Goal: Task Accomplishment & Management: Complete application form

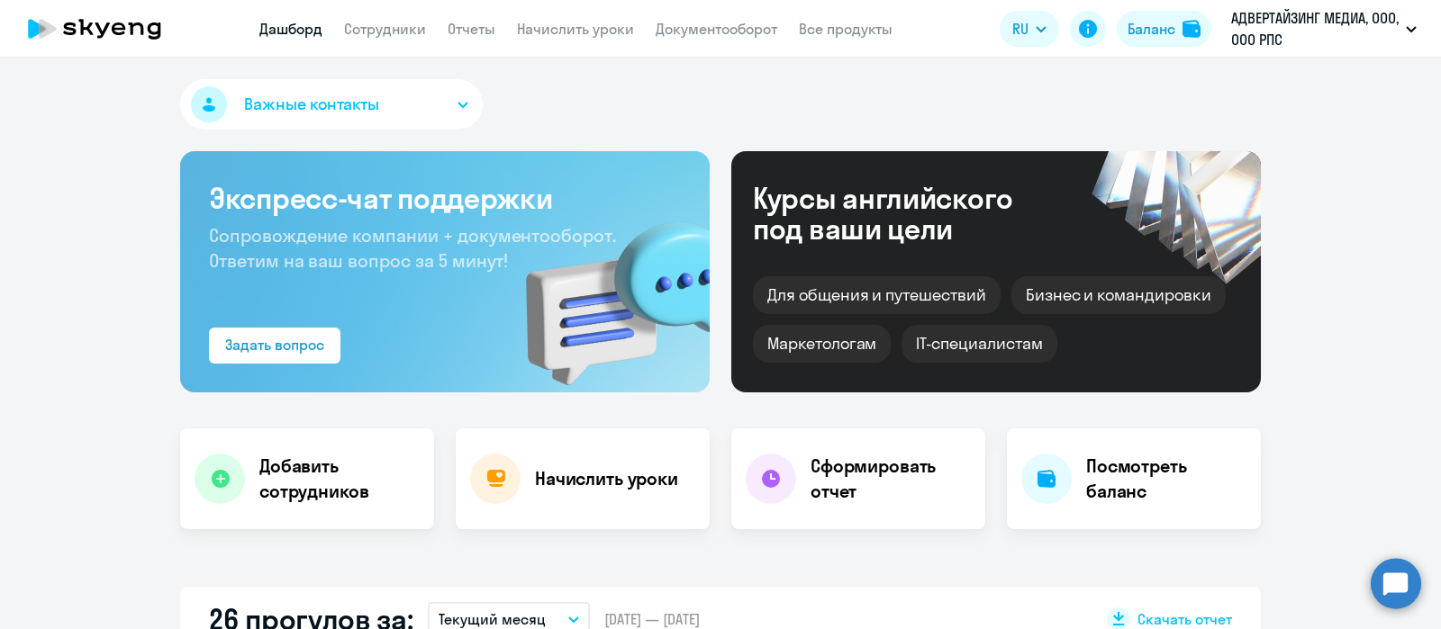
click at [395, 19] on app-menu-item-link "Сотрудники" at bounding box center [385, 29] width 82 height 23
click at [389, 30] on link "Сотрудники" at bounding box center [385, 29] width 82 height 18
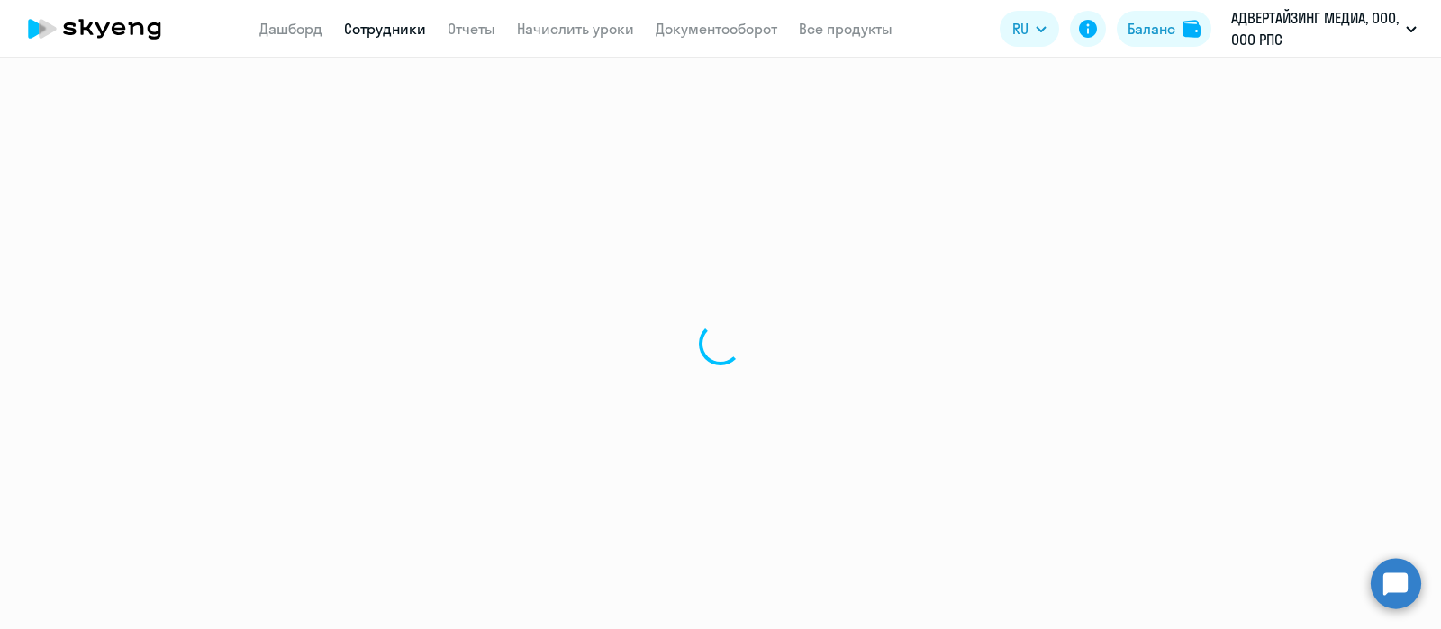
select select "30"
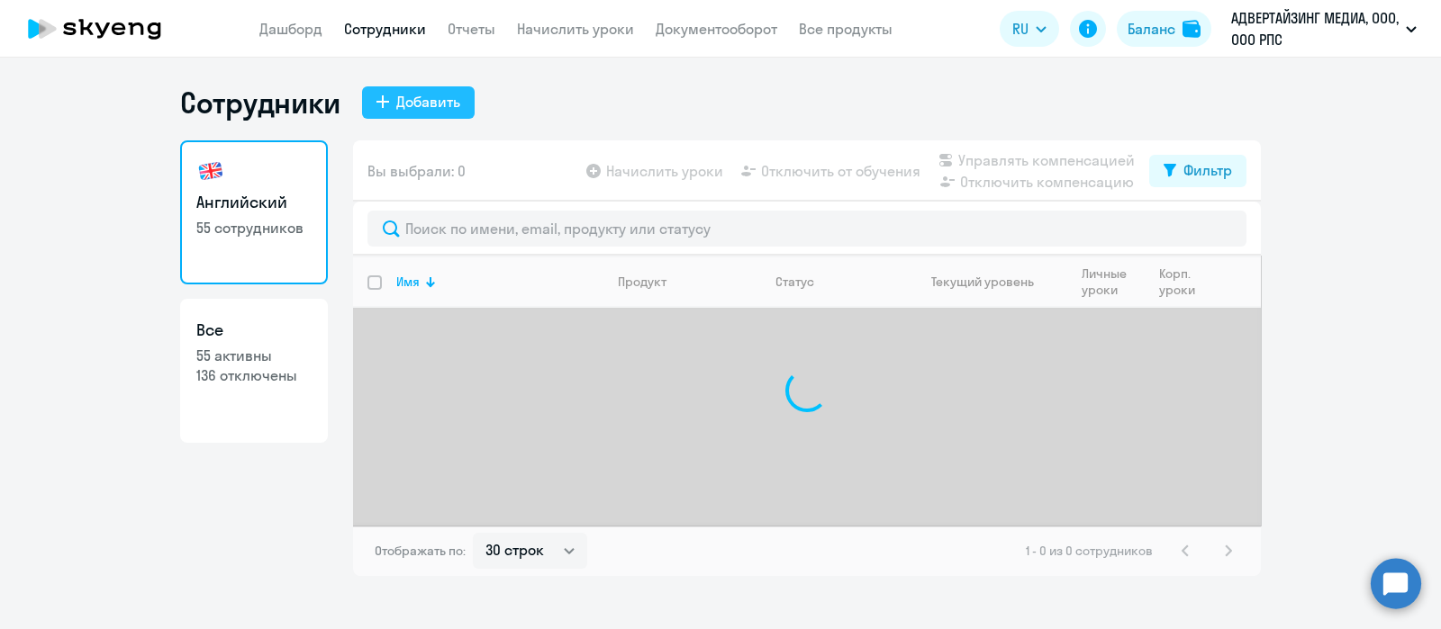
click at [429, 106] on div "Добавить" at bounding box center [428, 102] width 64 height 22
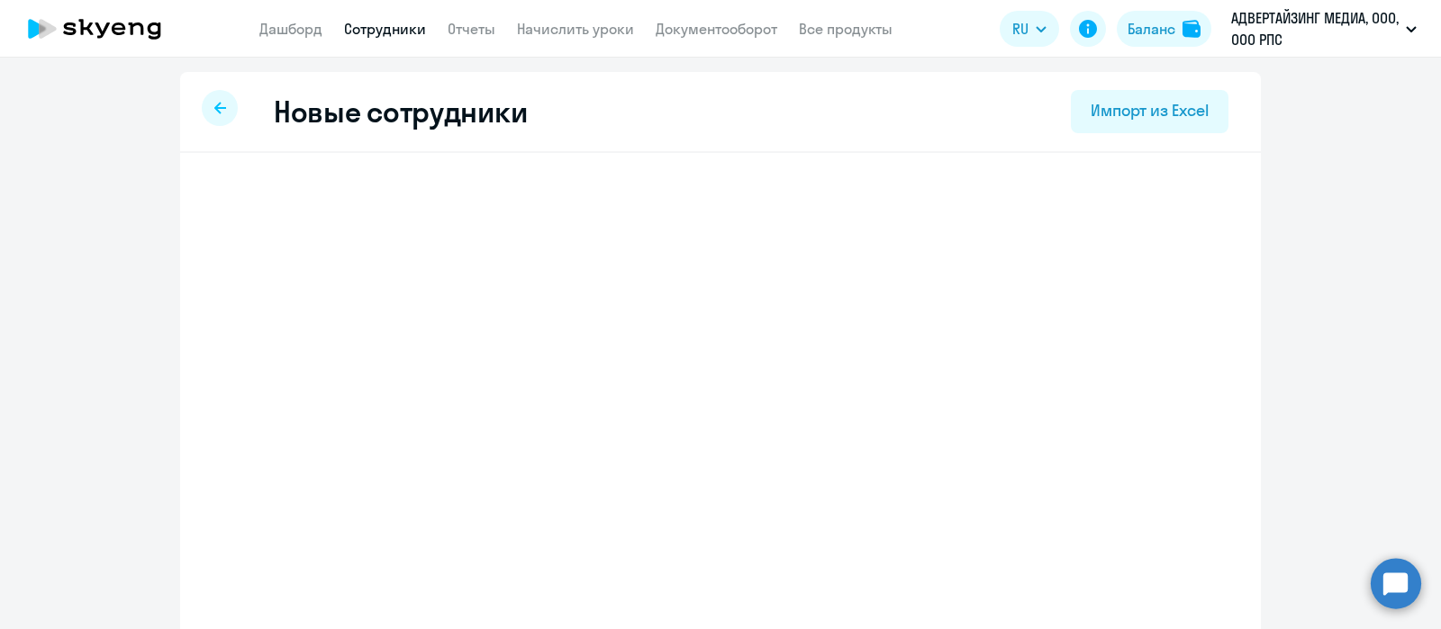
select select "english_adult_not_native_speaker"
select select "3"
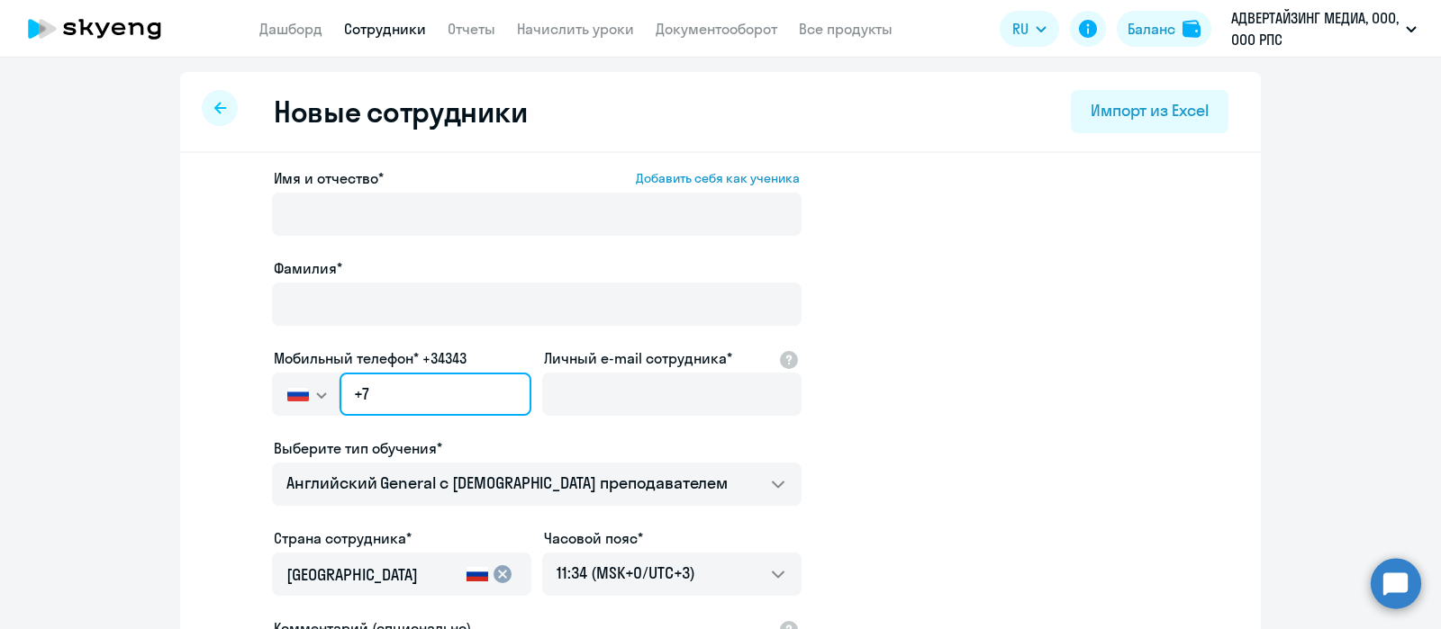
click at [429, 391] on input "+7" at bounding box center [435, 394] width 192 height 43
paste input "[PHONE_NUMBER]"
type input "[PHONE_NUMBER]"
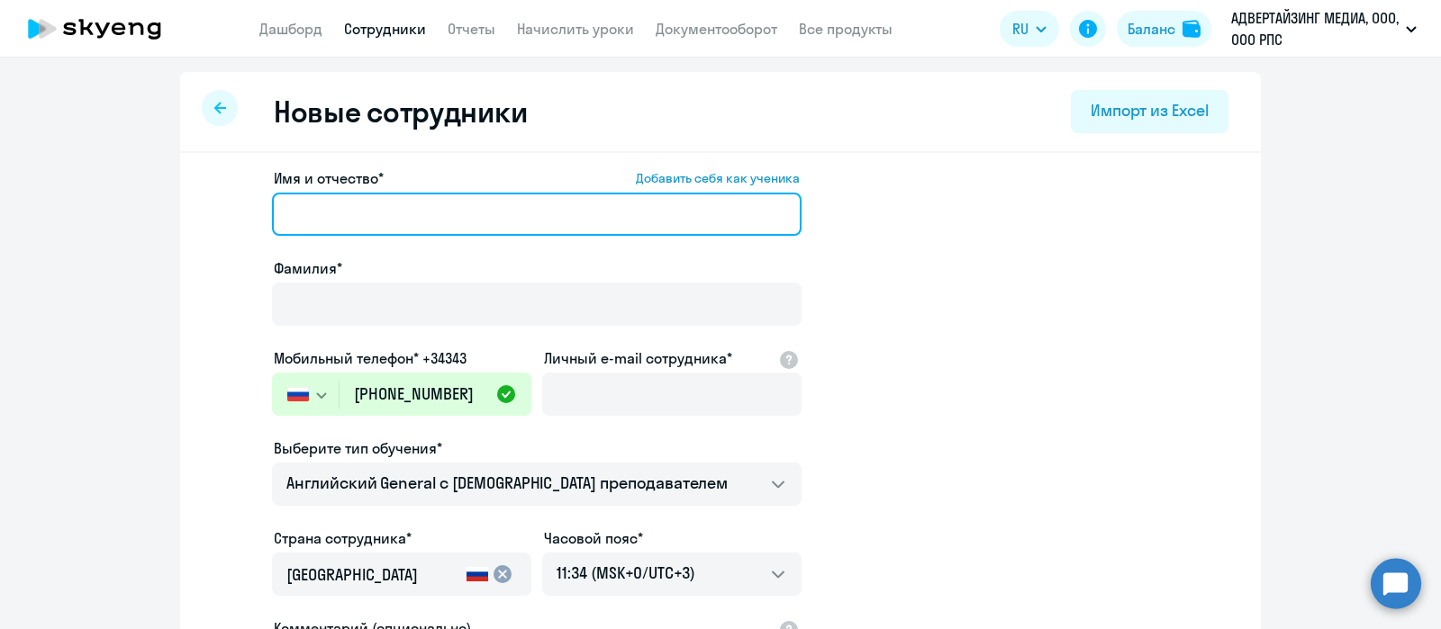
click at [441, 213] on input "Имя и отчество* Добавить себя как ученика" at bounding box center [536, 214] width 529 height 43
paste input "[PERSON_NAME]"
click at [334, 216] on input "[PERSON_NAME]" at bounding box center [536, 214] width 529 height 43
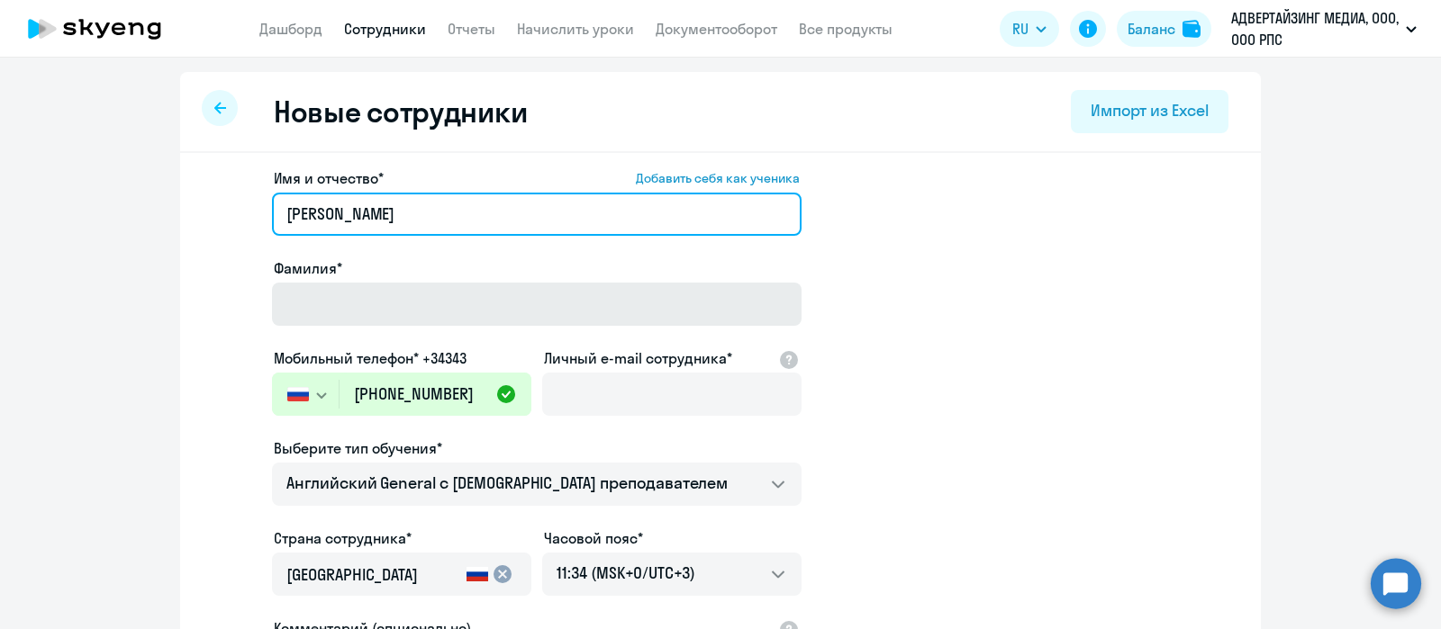
type input "[PERSON_NAME]"
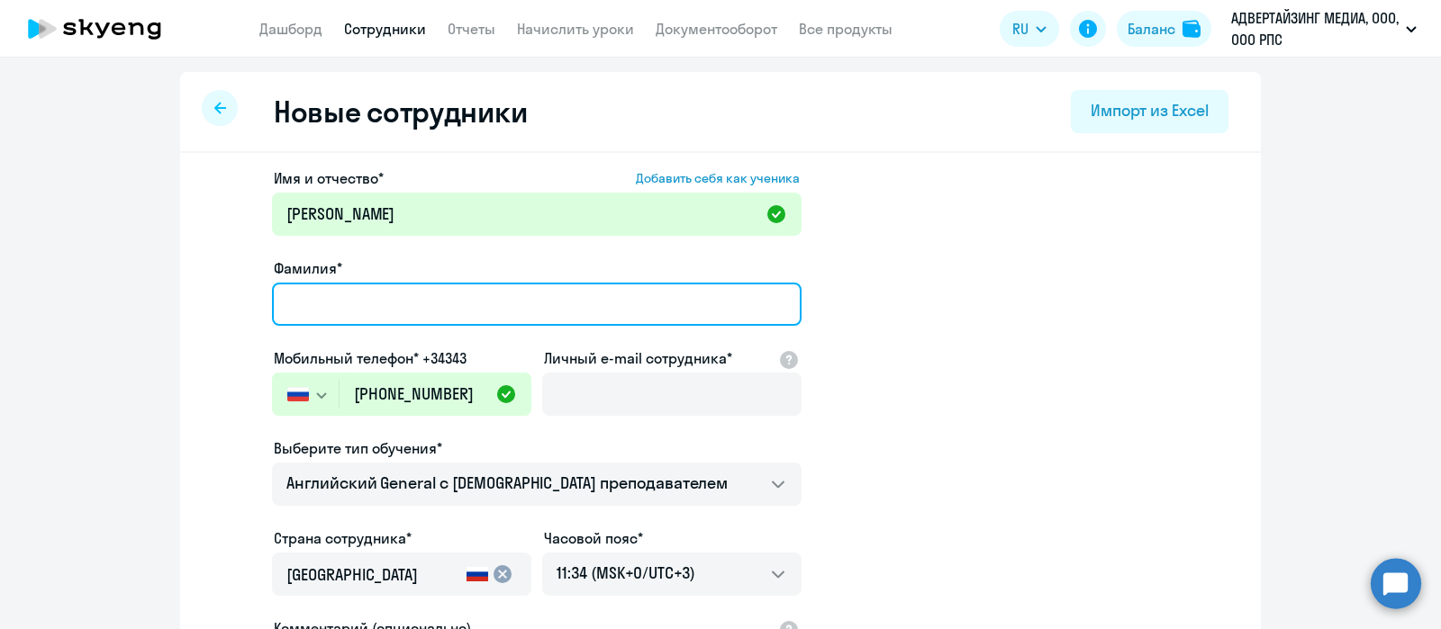
click at [325, 310] on input "Фамилия*" at bounding box center [536, 304] width 529 height 43
paste input "[PERSON_NAME]"
type input "[PERSON_NAME]"
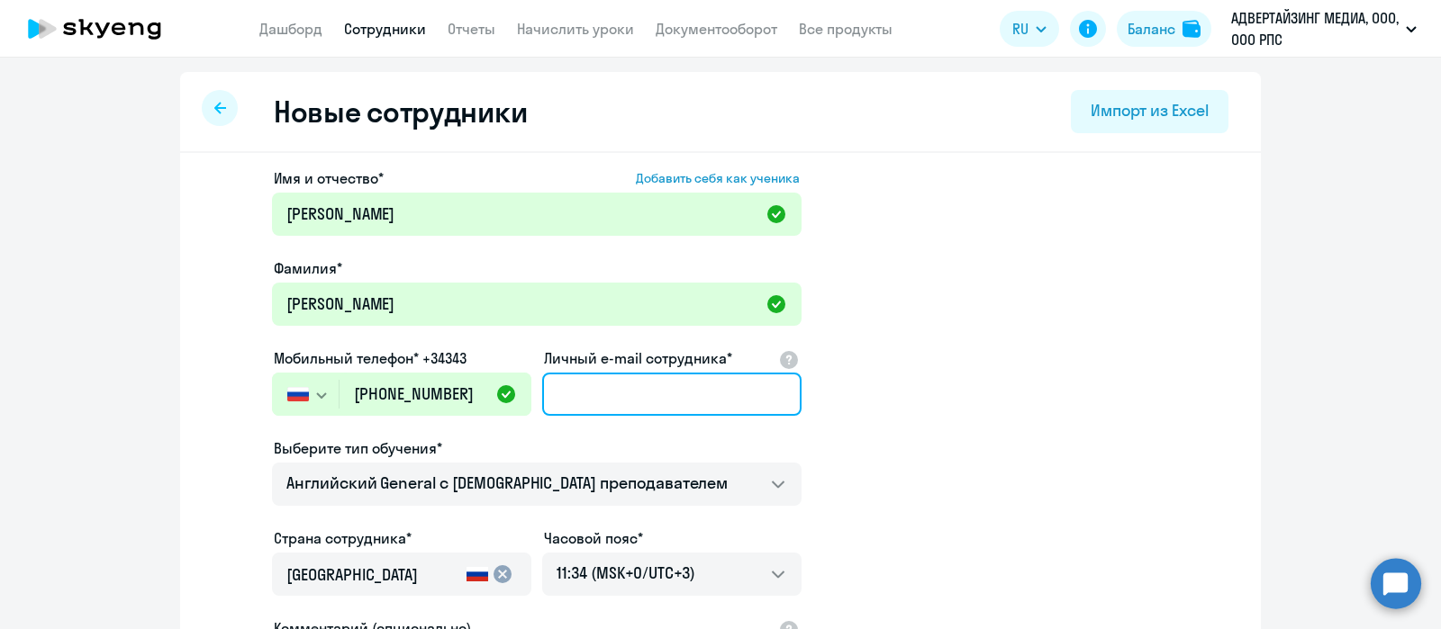
click at [584, 394] on input "Личный e-mail сотрудника*" at bounding box center [671, 394] width 259 height 43
paste input "[EMAIL_ADDRESS][DOMAIN_NAME]"
type input "[EMAIL_ADDRESS][DOMAIN_NAME]"
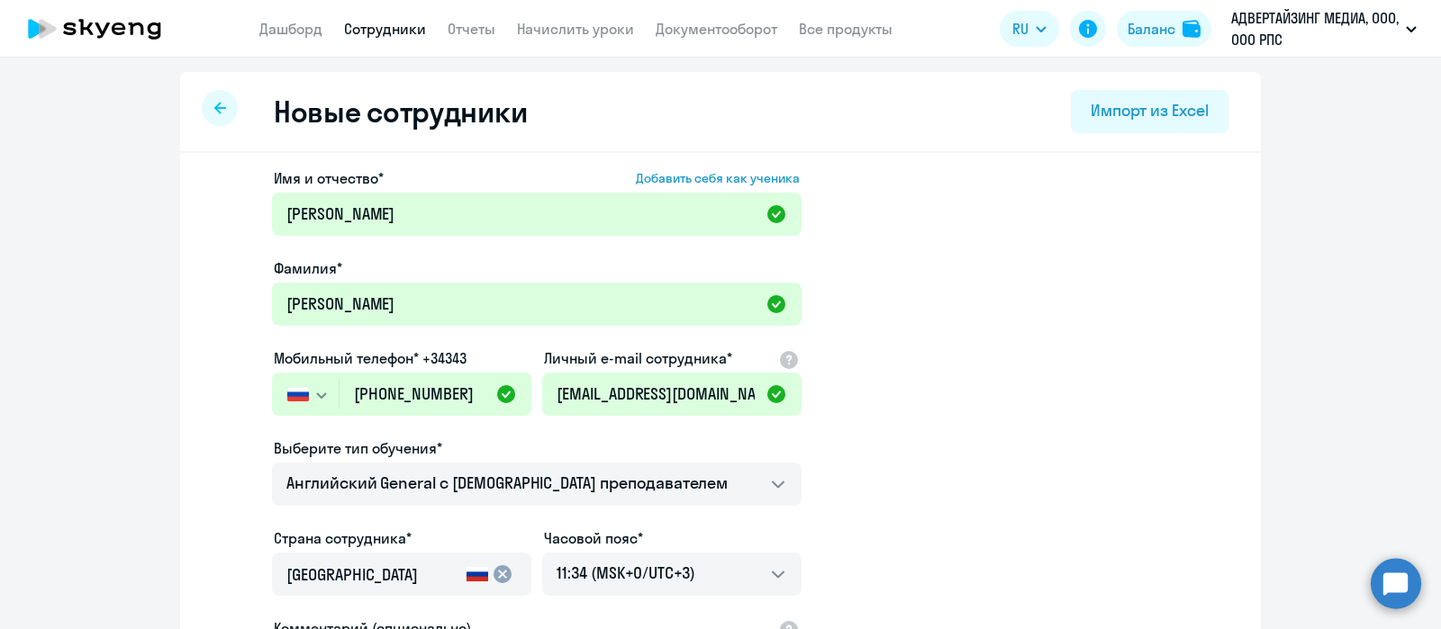
click at [962, 429] on app-new-student-form "Имя и отчество* Добавить себя как ученика [PERSON_NAME]* [PERSON_NAME] Мобильны…" at bounding box center [720, 488] width 1023 height 642
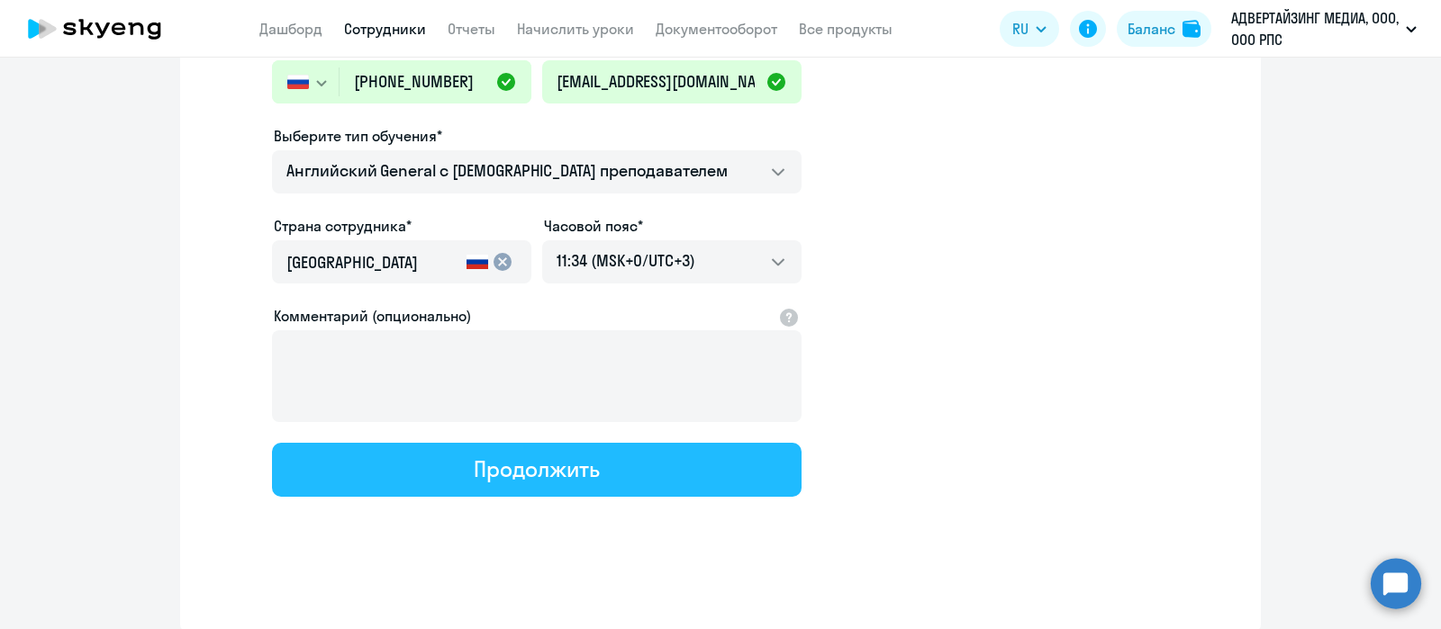
click at [708, 473] on button "Продолжить" at bounding box center [536, 470] width 529 height 54
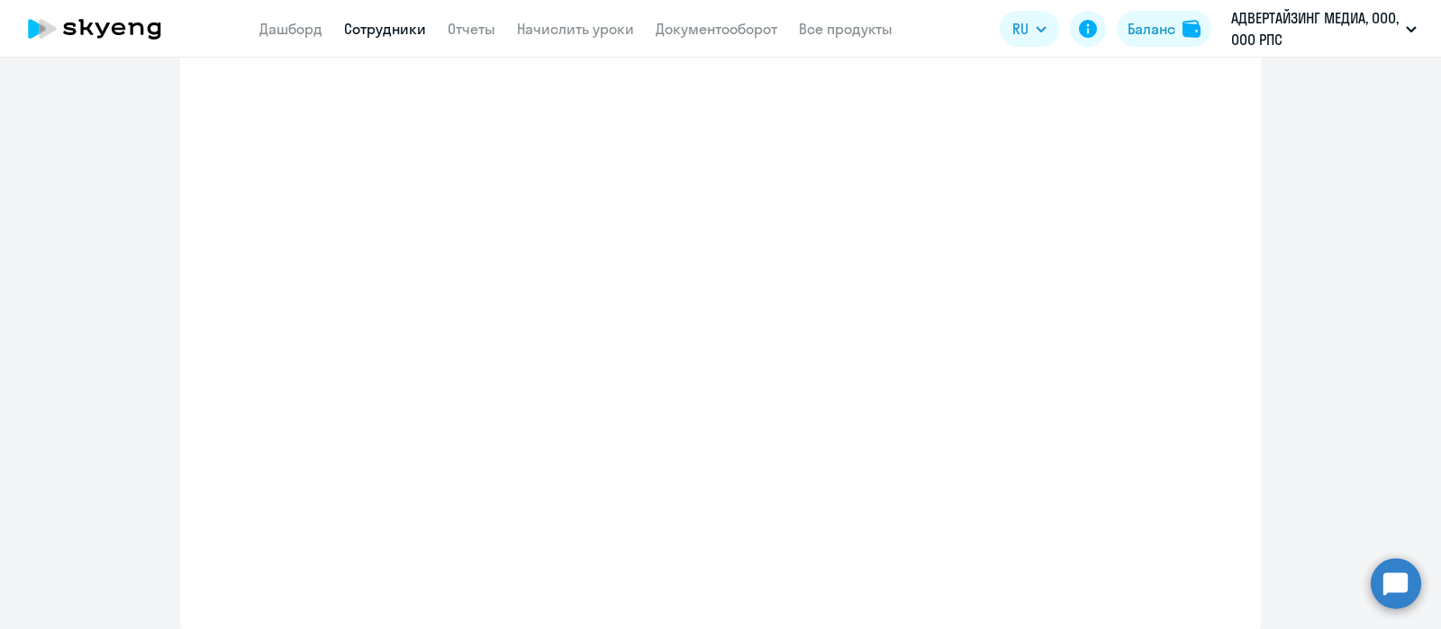
select select "english_adult_not_native_speaker"
select select "3"
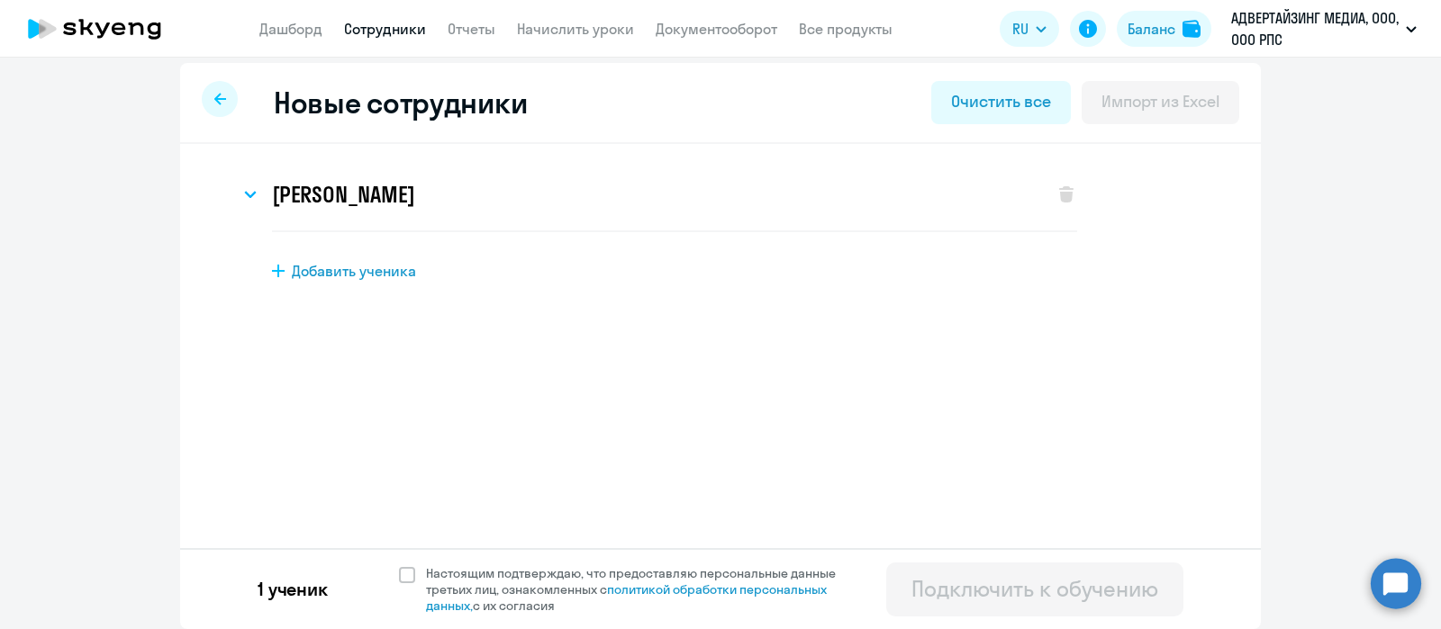
scroll to position [0, 0]
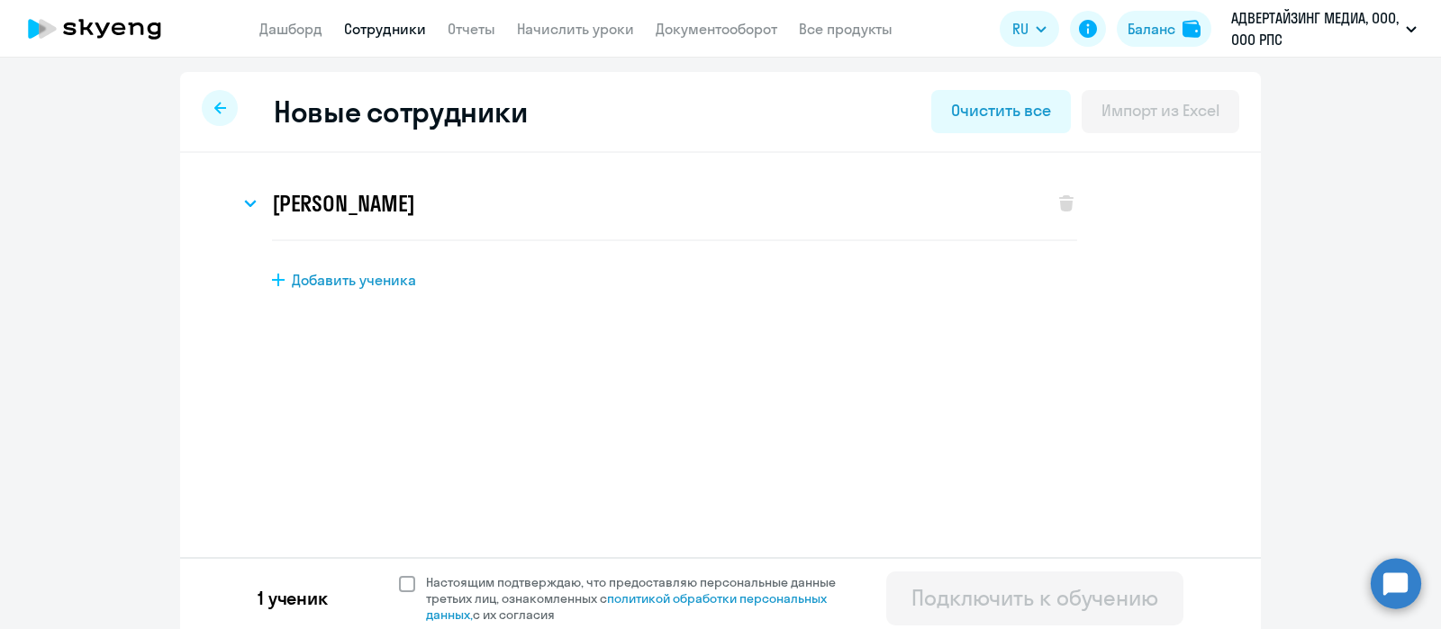
click at [399, 588] on span at bounding box center [407, 584] width 16 height 16
click at [398, 574] on input "Настоящим подтверждаю, что предоставляю персональные данные третьих лиц, ознако…" at bounding box center [398, 574] width 1 height 1
checkbox input "true"
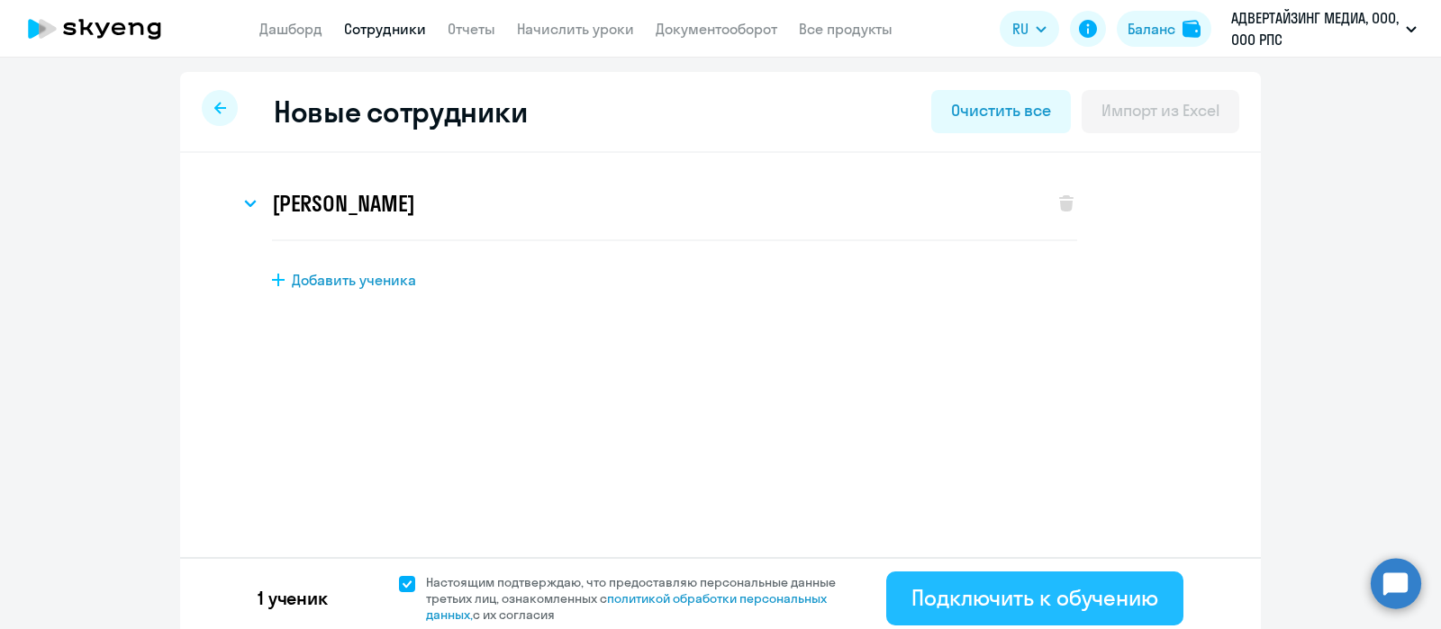
click at [1048, 596] on div "Подключить к обучению" at bounding box center [1034, 597] width 247 height 29
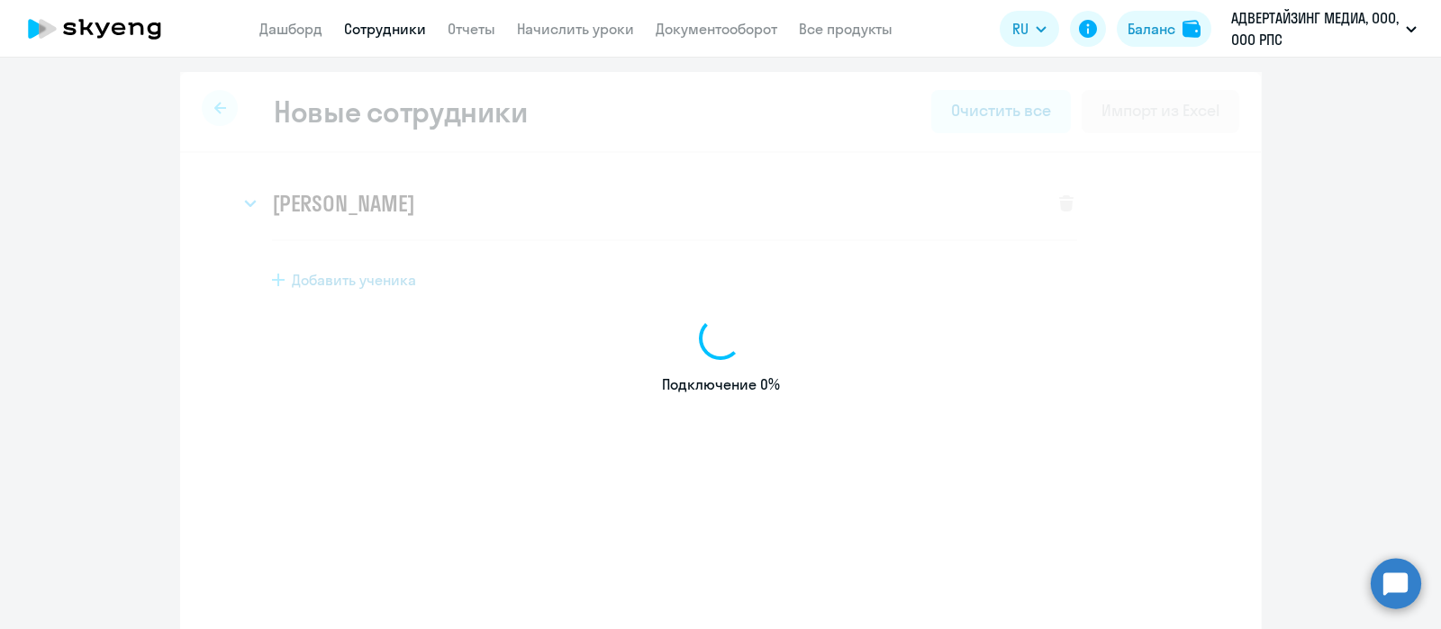
select select "english_adult_not_native_speaker"
select select "3"
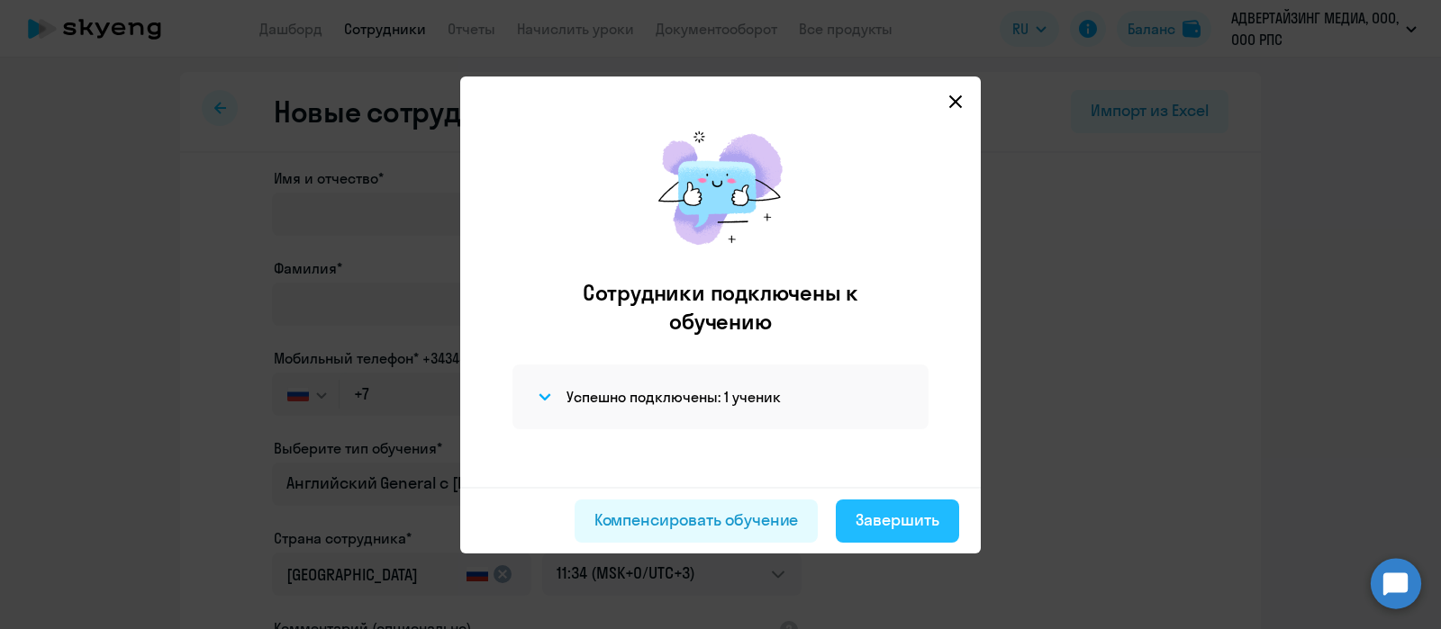
click at [890, 520] on div "Завершить" at bounding box center [897, 520] width 84 height 23
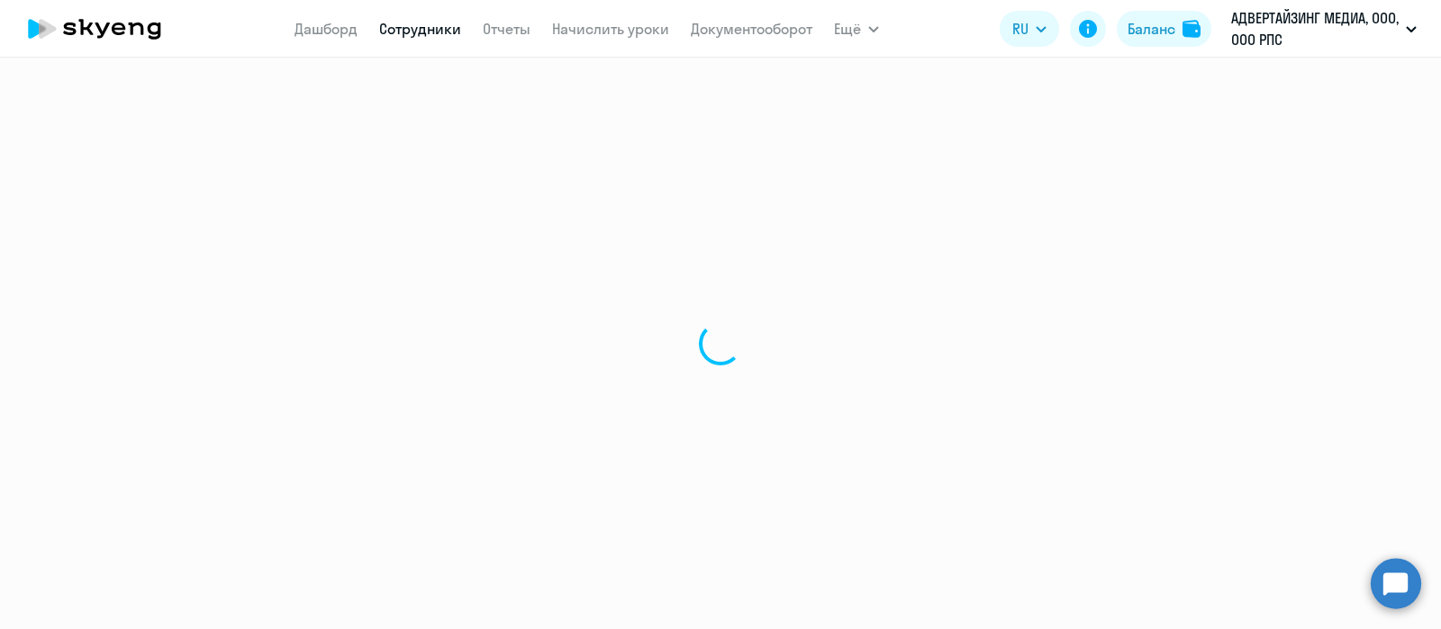
select select "30"
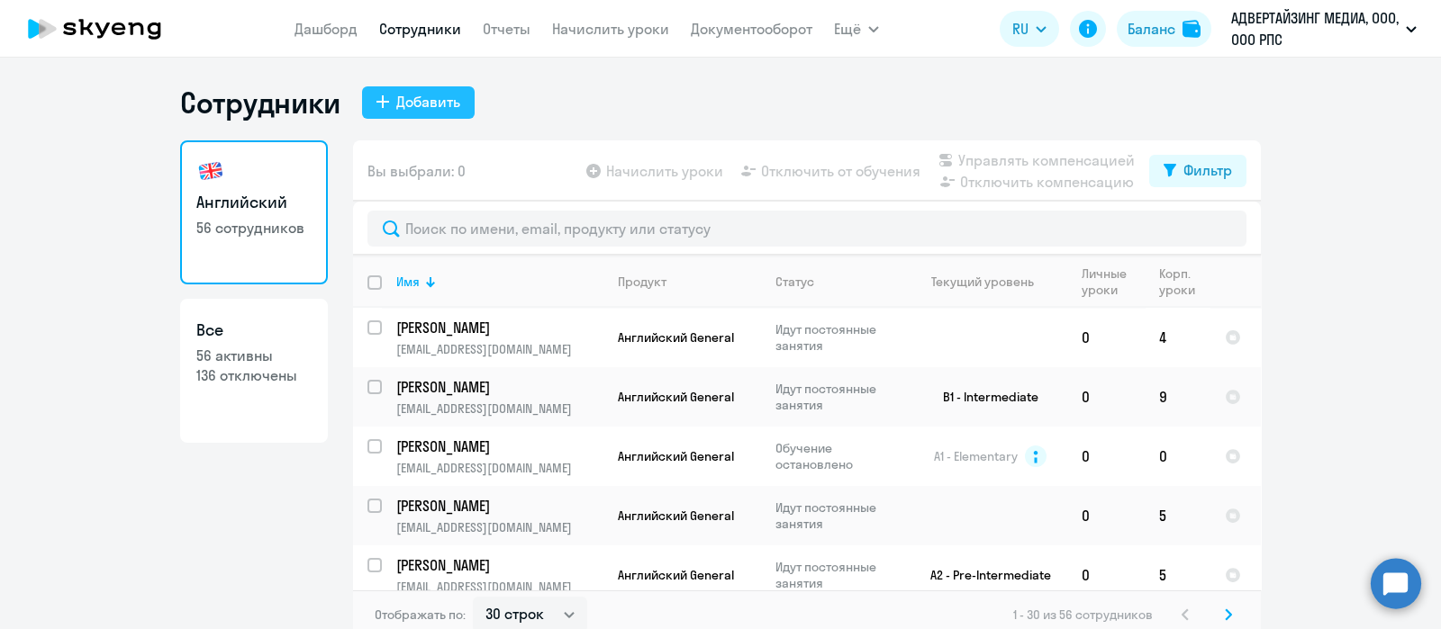
click at [429, 96] on div "Добавить" at bounding box center [428, 102] width 64 height 22
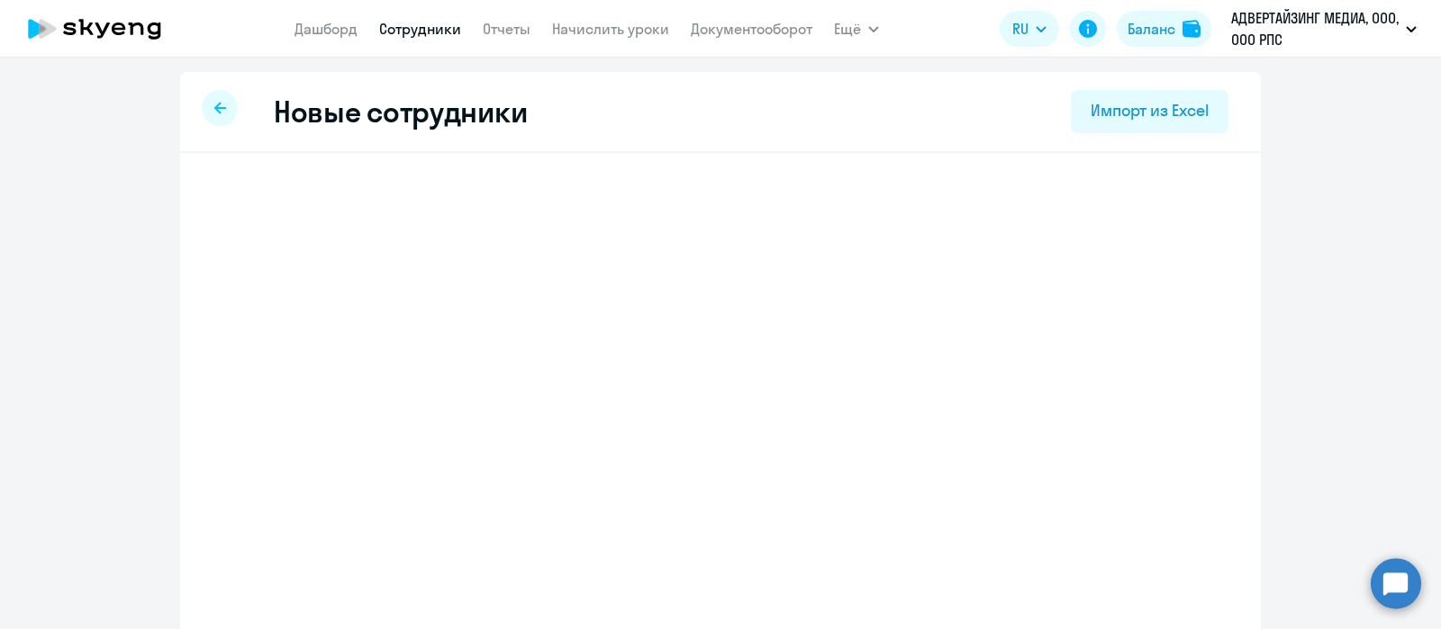
select select "english_adult_not_native_speaker"
select select "3"
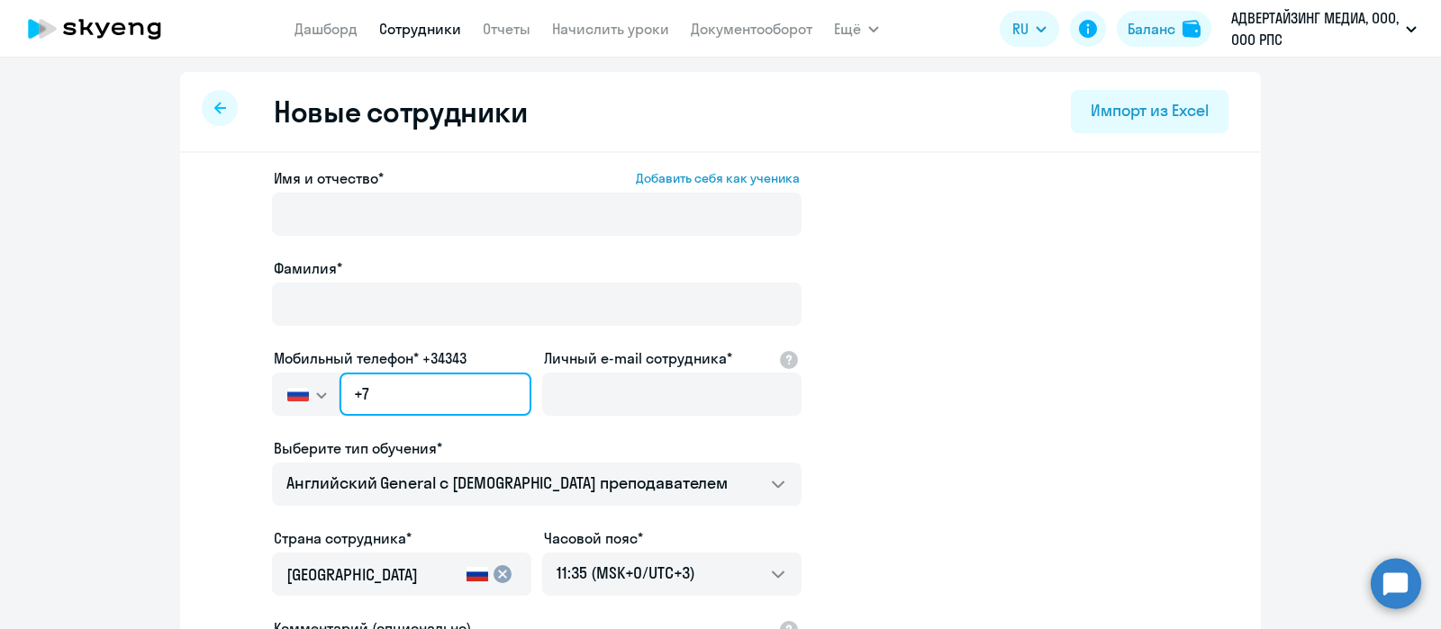
click at [438, 411] on input "+7" at bounding box center [435, 394] width 192 height 43
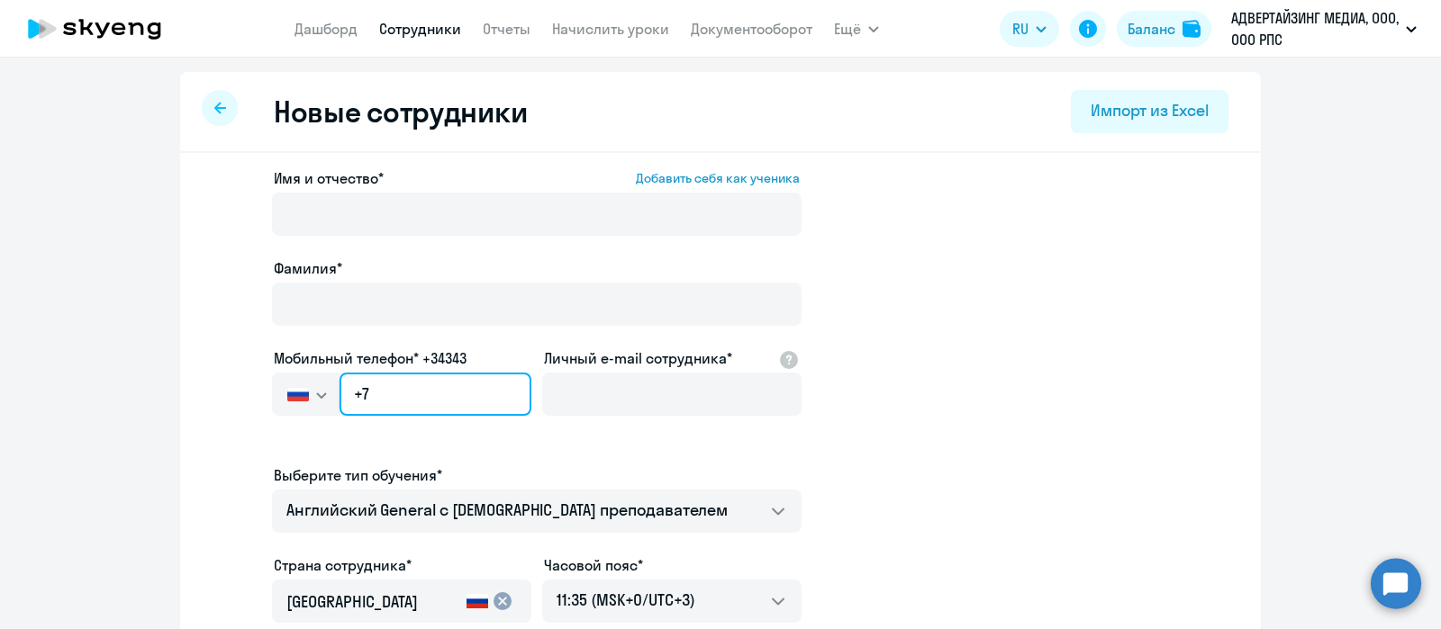
paste input "902 208-64-5"
type input "[PHONE_NUMBER]"
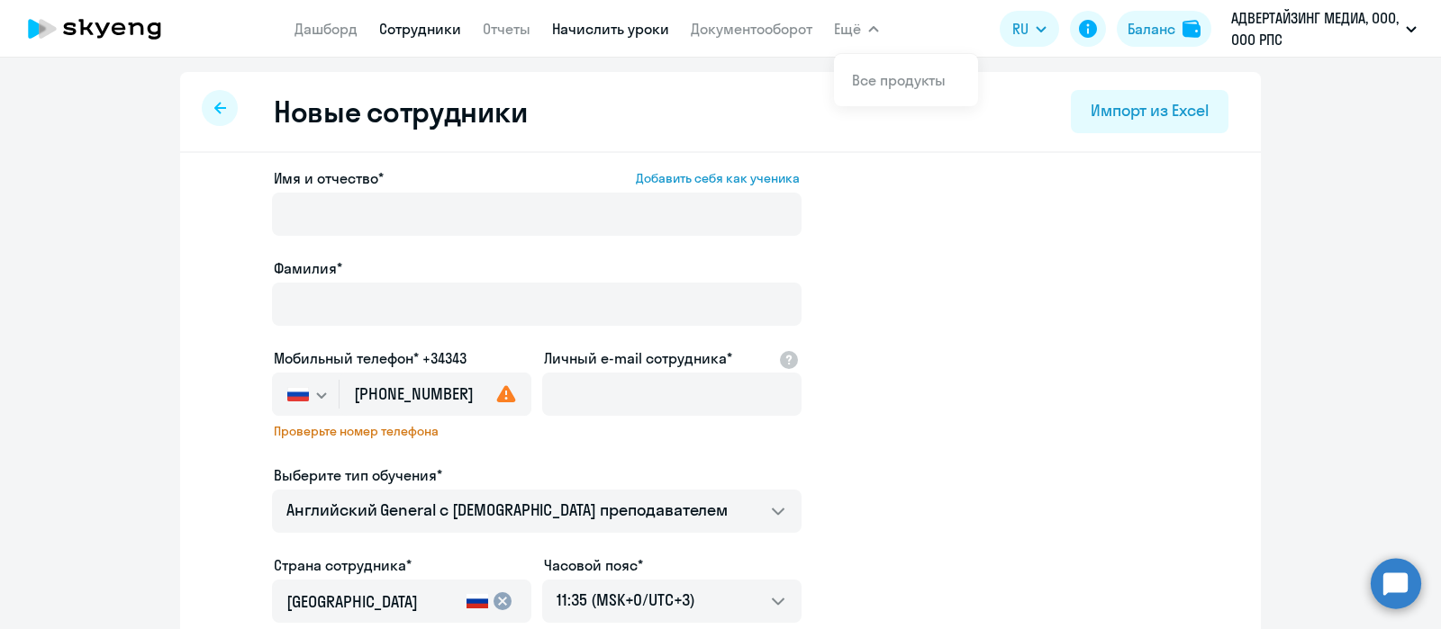
click at [638, 24] on link "Начислить уроки" at bounding box center [610, 29] width 117 height 18
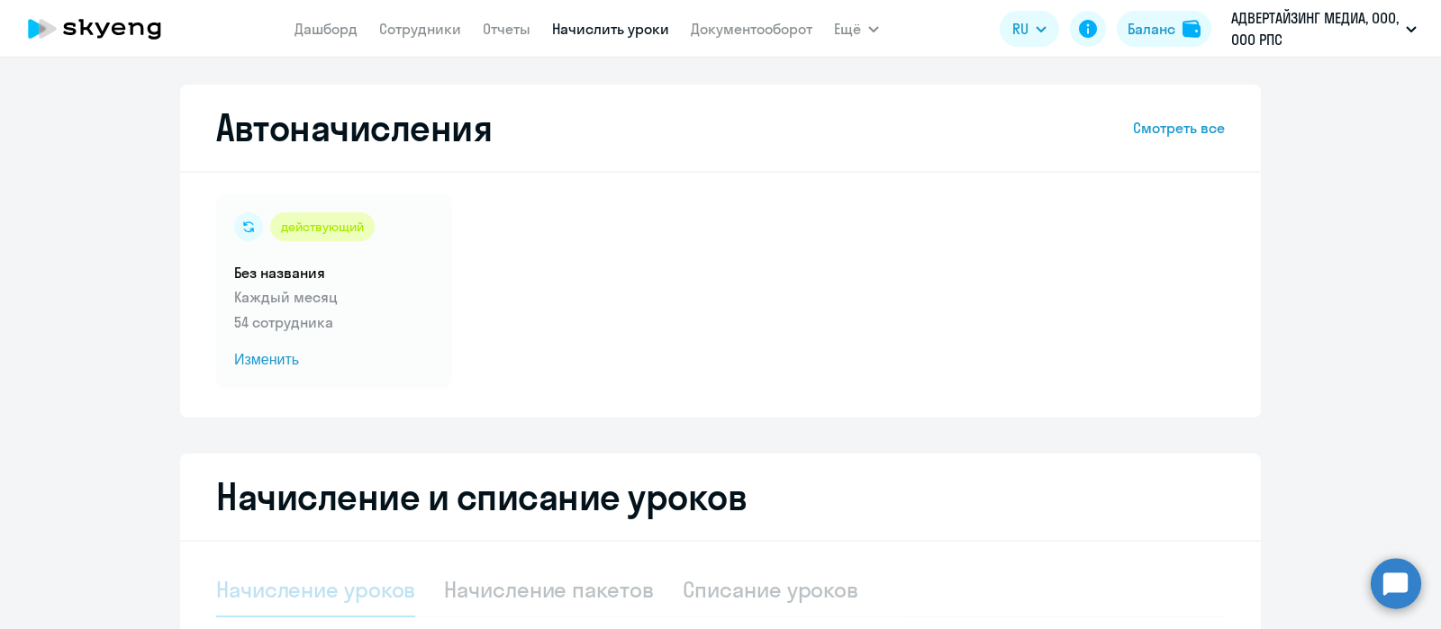
select select "10"
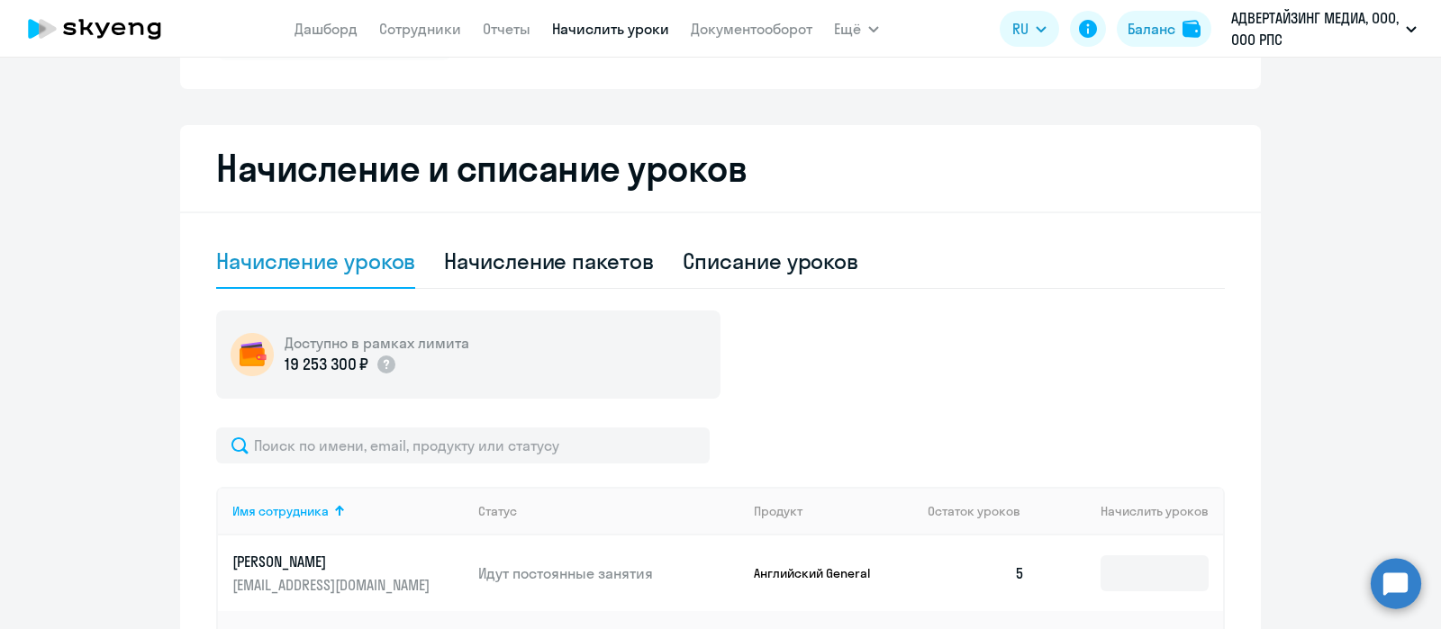
scroll to position [333, 0]
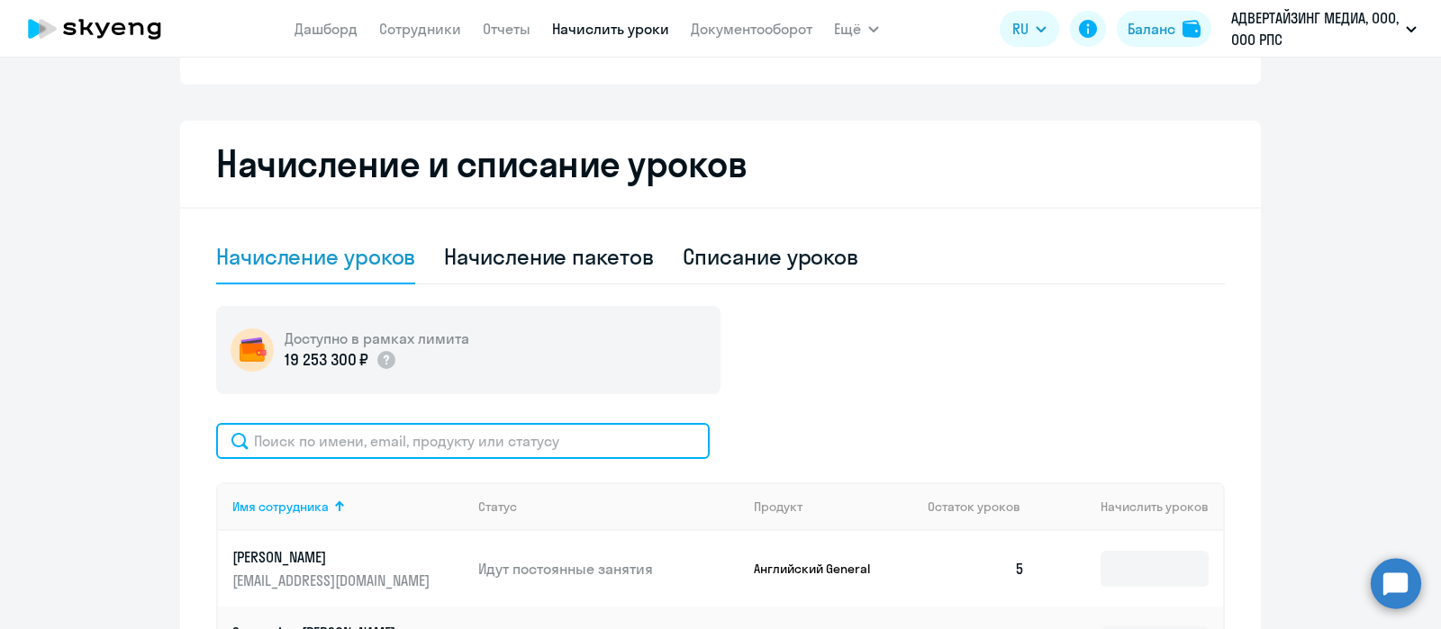
click at [512, 446] on input "text" at bounding box center [462, 441] width 493 height 36
type input "[PERSON_NAME]"
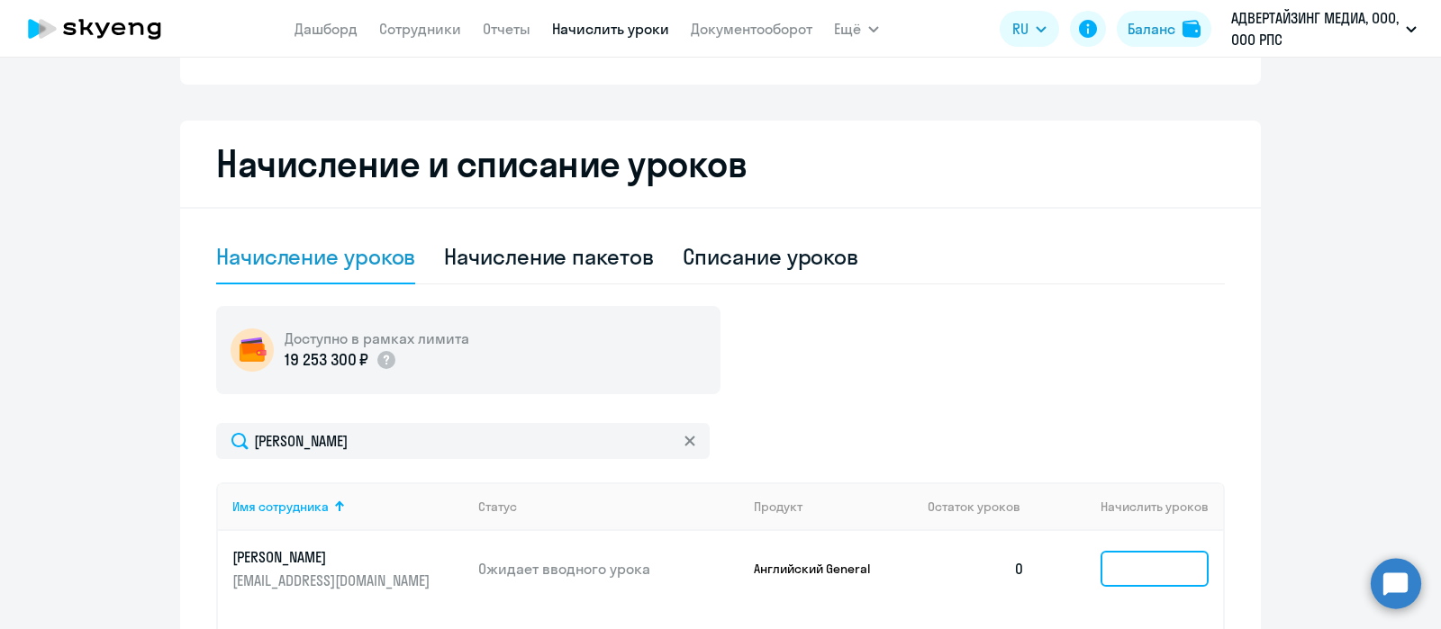
click at [1126, 569] on input at bounding box center [1154, 569] width 108 height 36
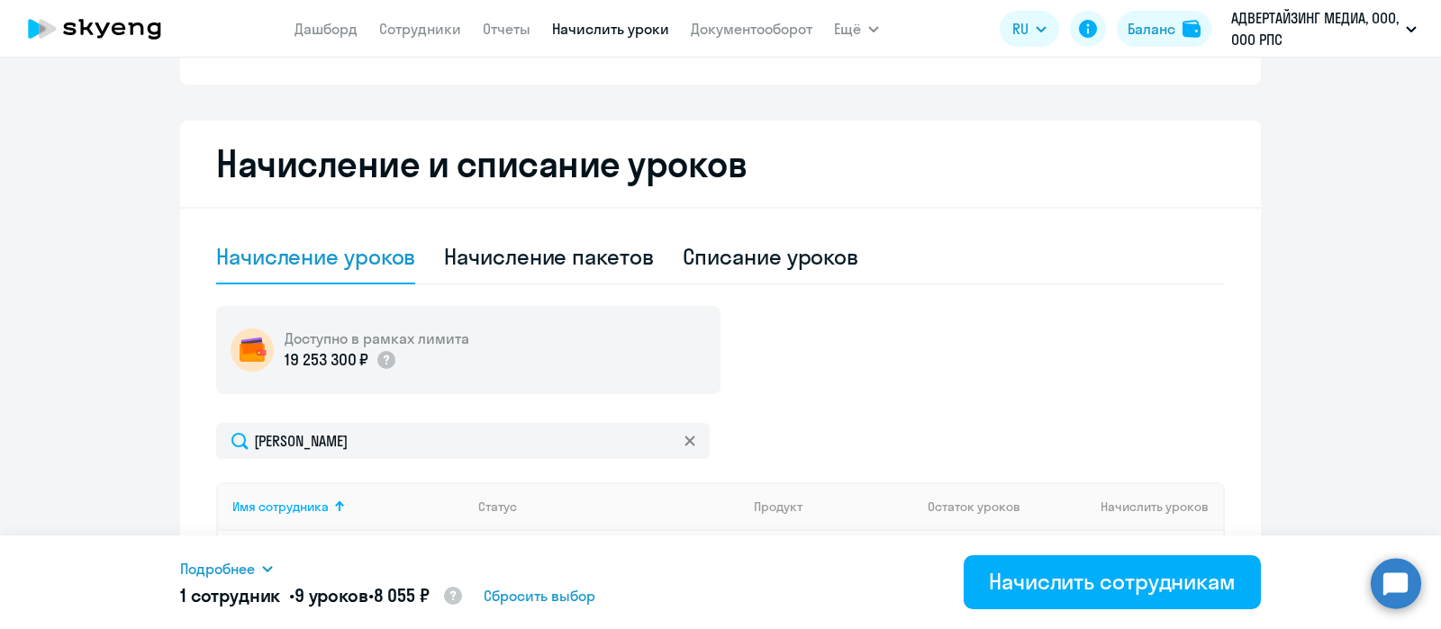
scroll to position [608, 0]
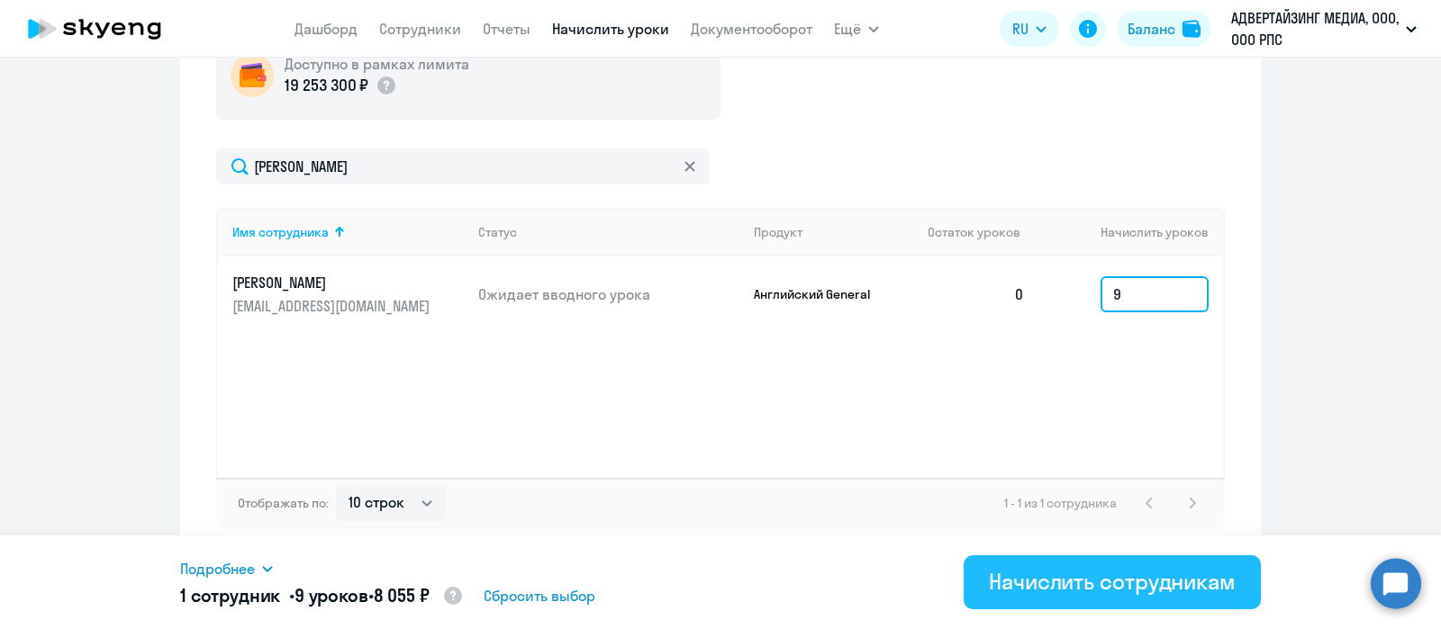
type input "9"
click at [1071, 588] on div "Начислить сотрудникам" at bounding box center [1112, 581] width 247 height 29
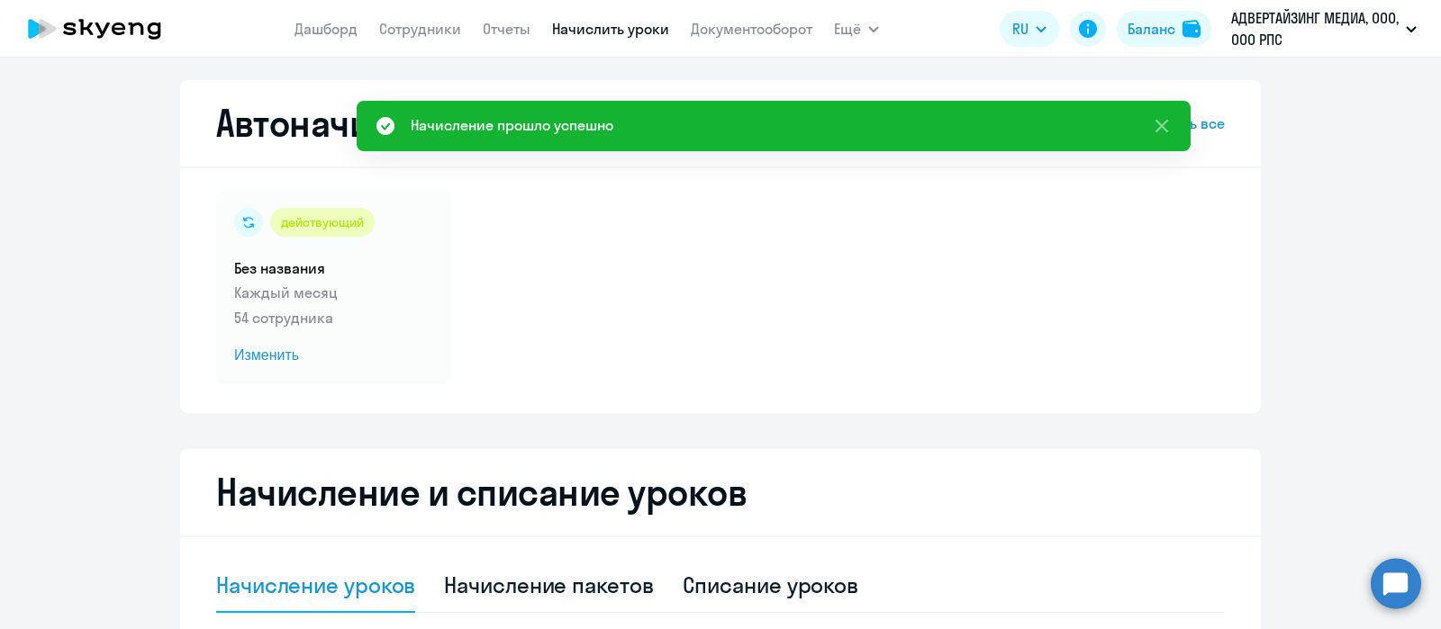
scroll to position [1, 0]
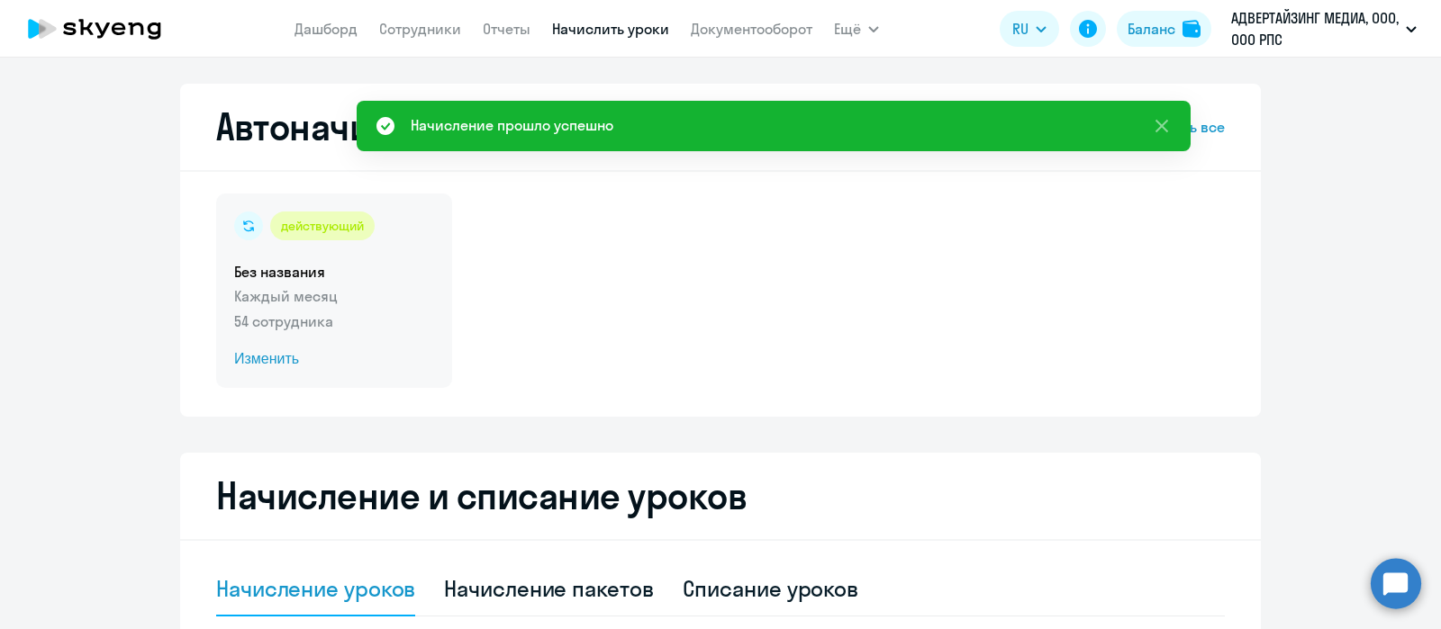
click at [384, 336] on div "действующий Без названия Каждый месяц 54 сотрудника Изменить" at bounding box center [334, 291] width 236 height 194
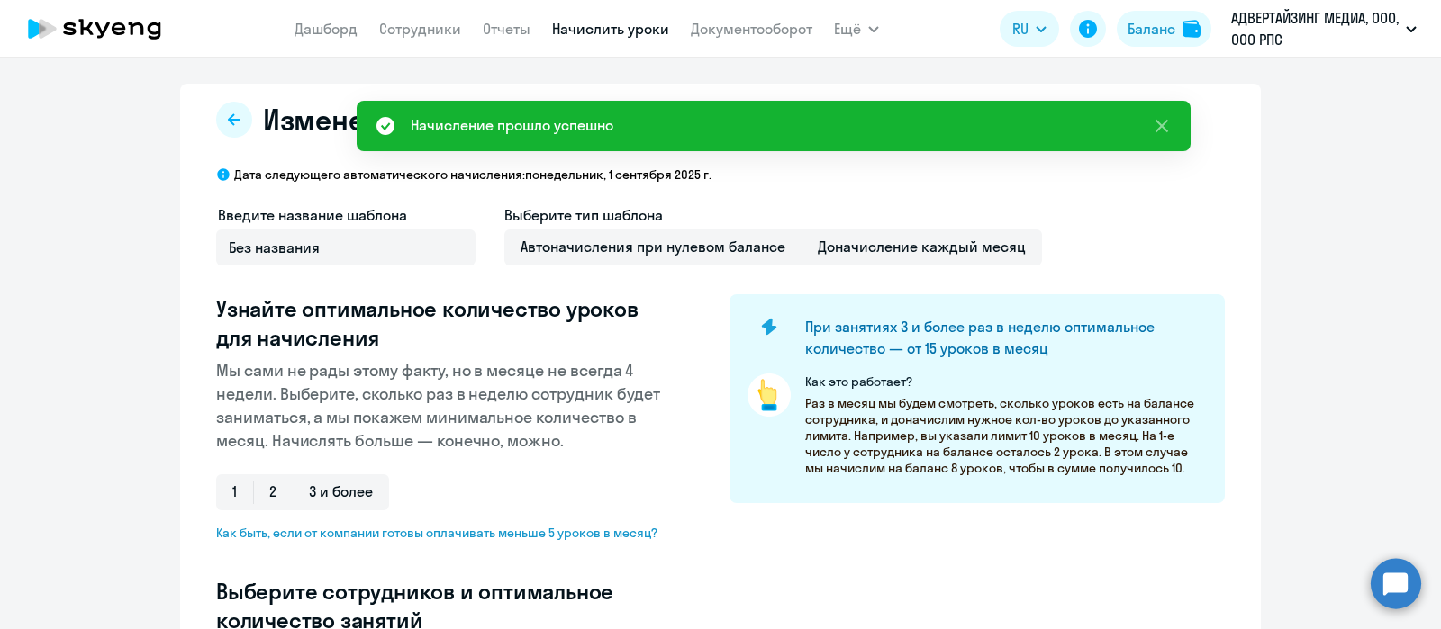
select select "10"
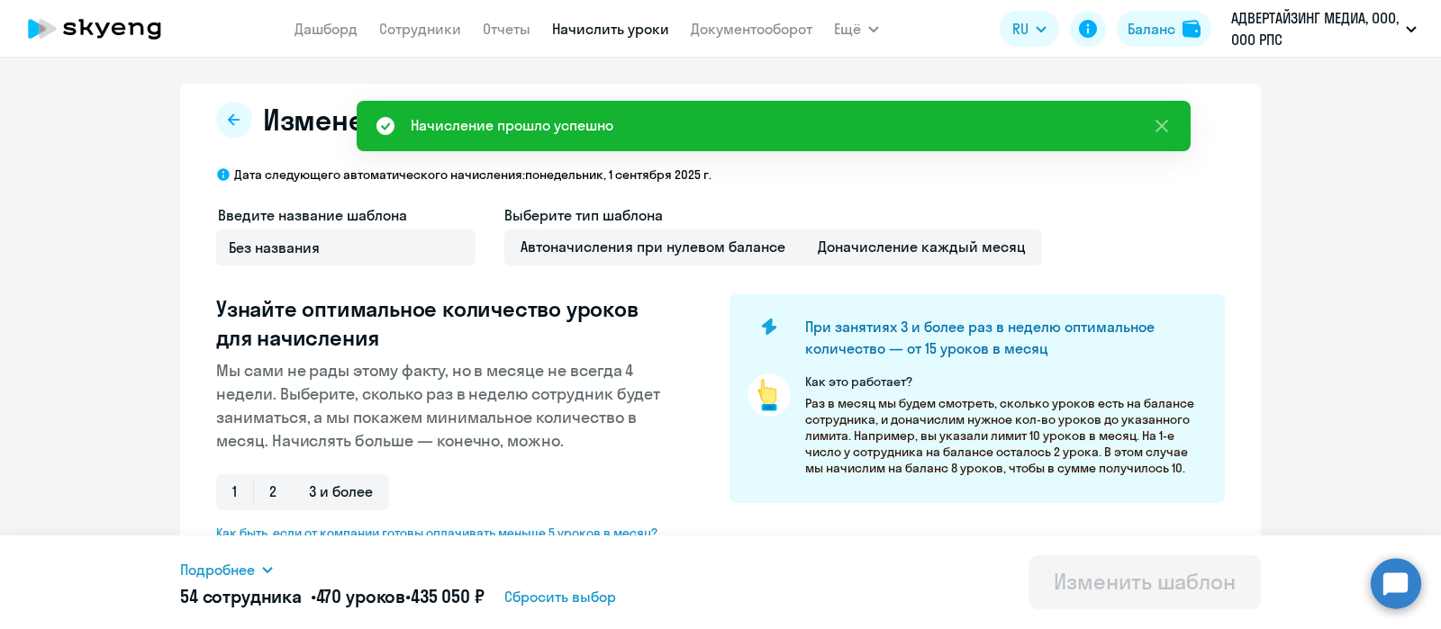
scroll to position [395, 0]
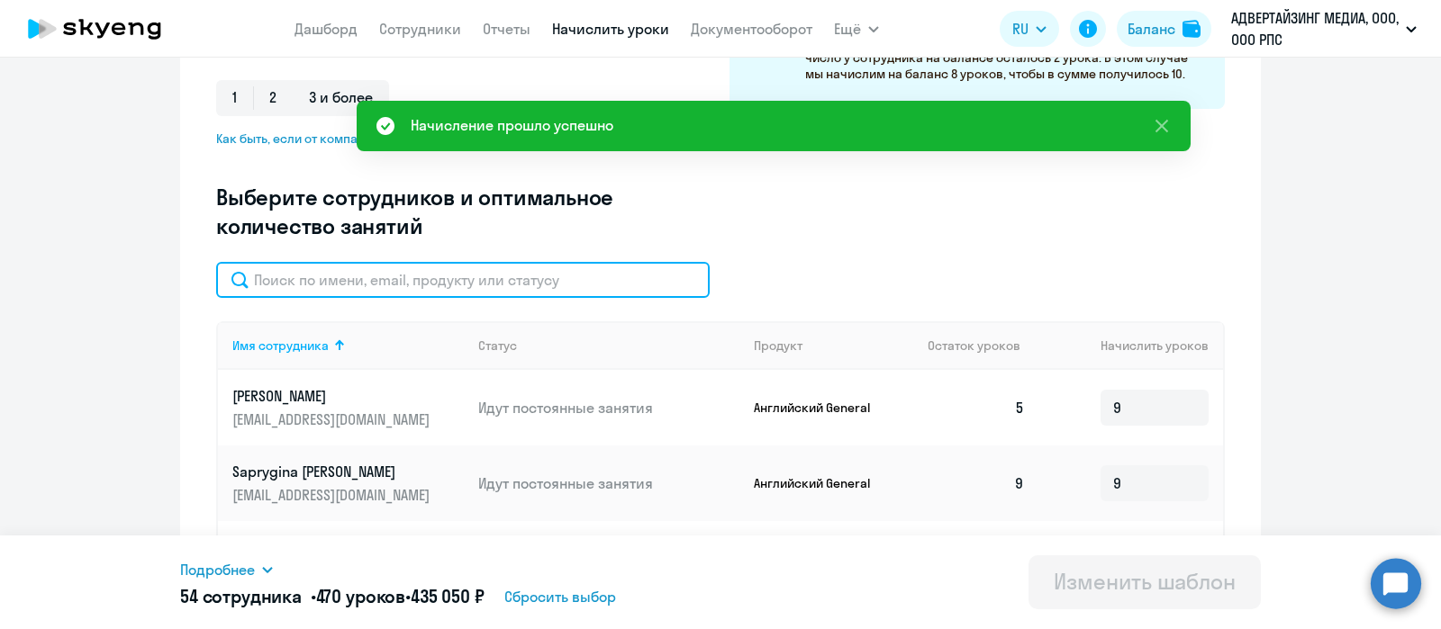
click at [600, 282] on input "text" at bounding box center [462, 280] width 493 height 36
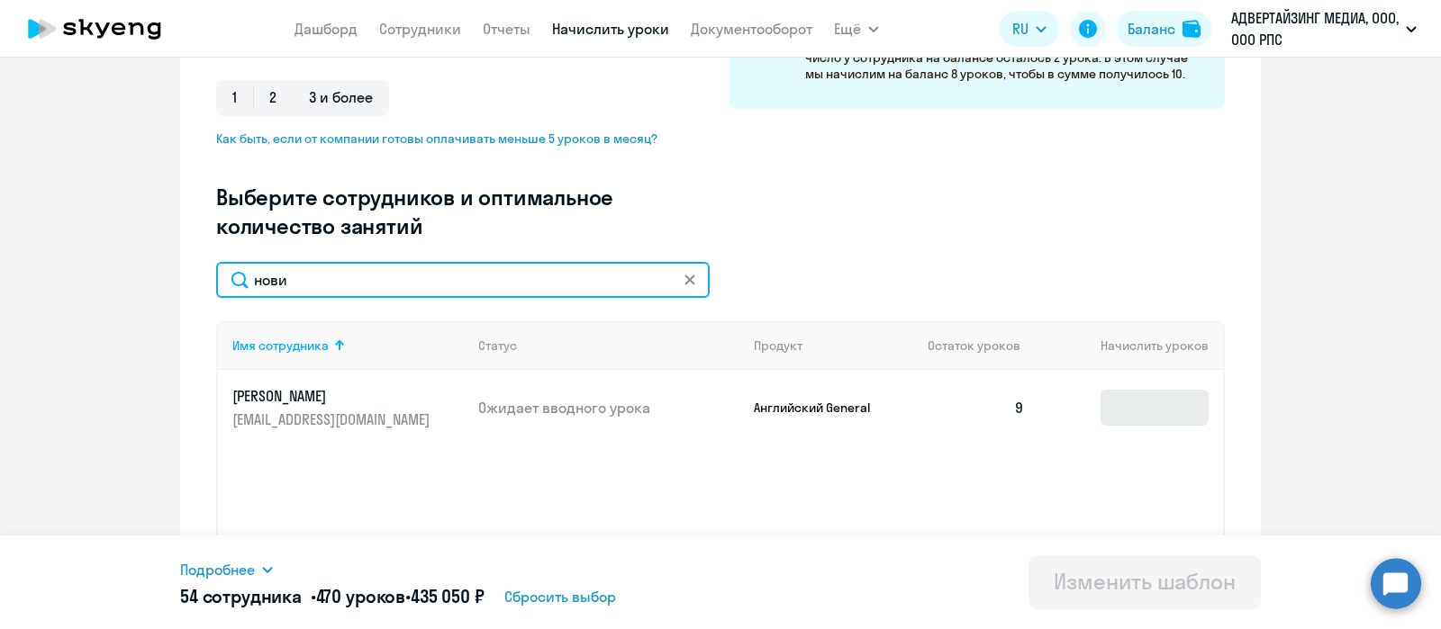
type input "нови"
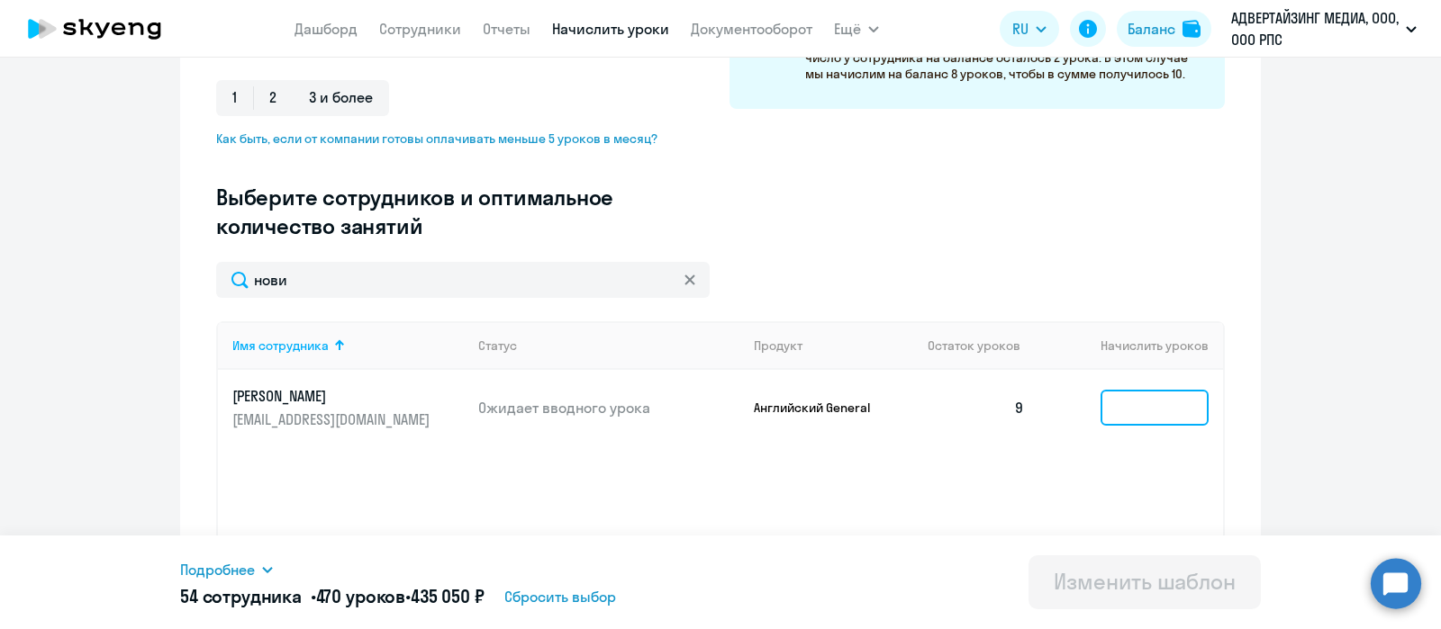
click at [1117, 416] on input at bounding box center [1154, 408] width 108 height 36
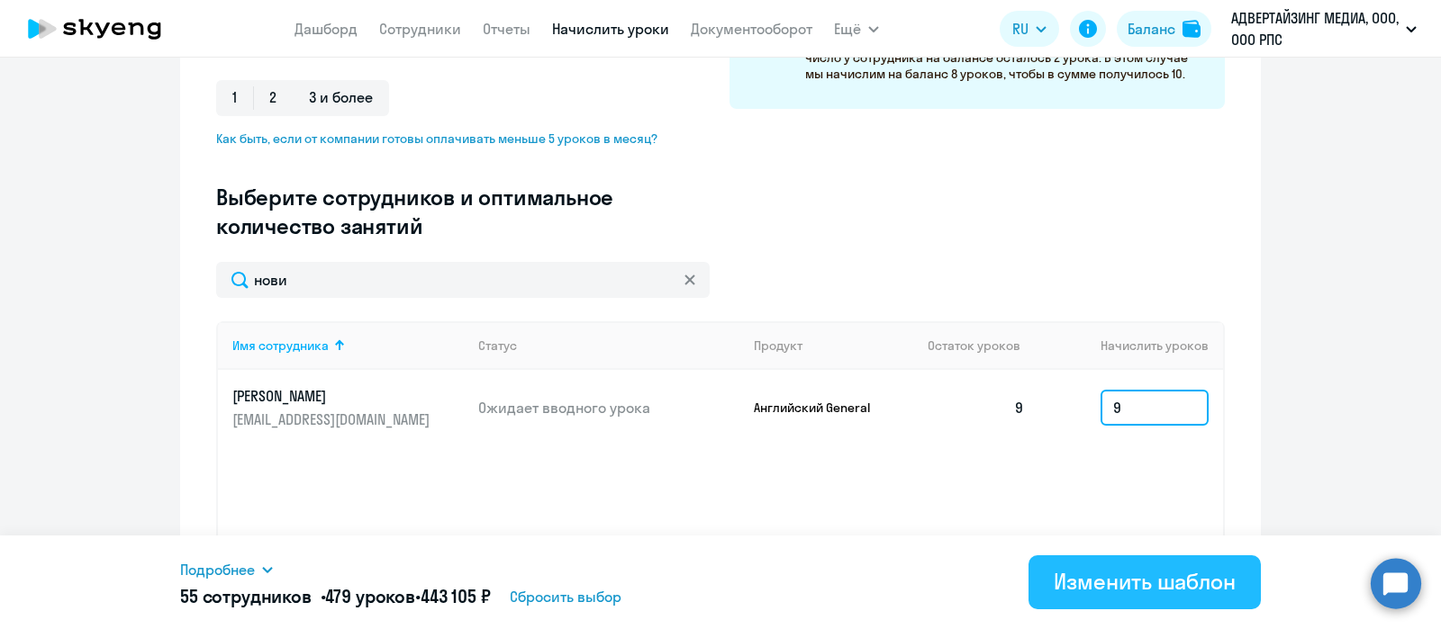
type input "9"
click at [1094, 573] on div "Изменить шаблон" at bounding box center [1144, 581] width 182 height 29
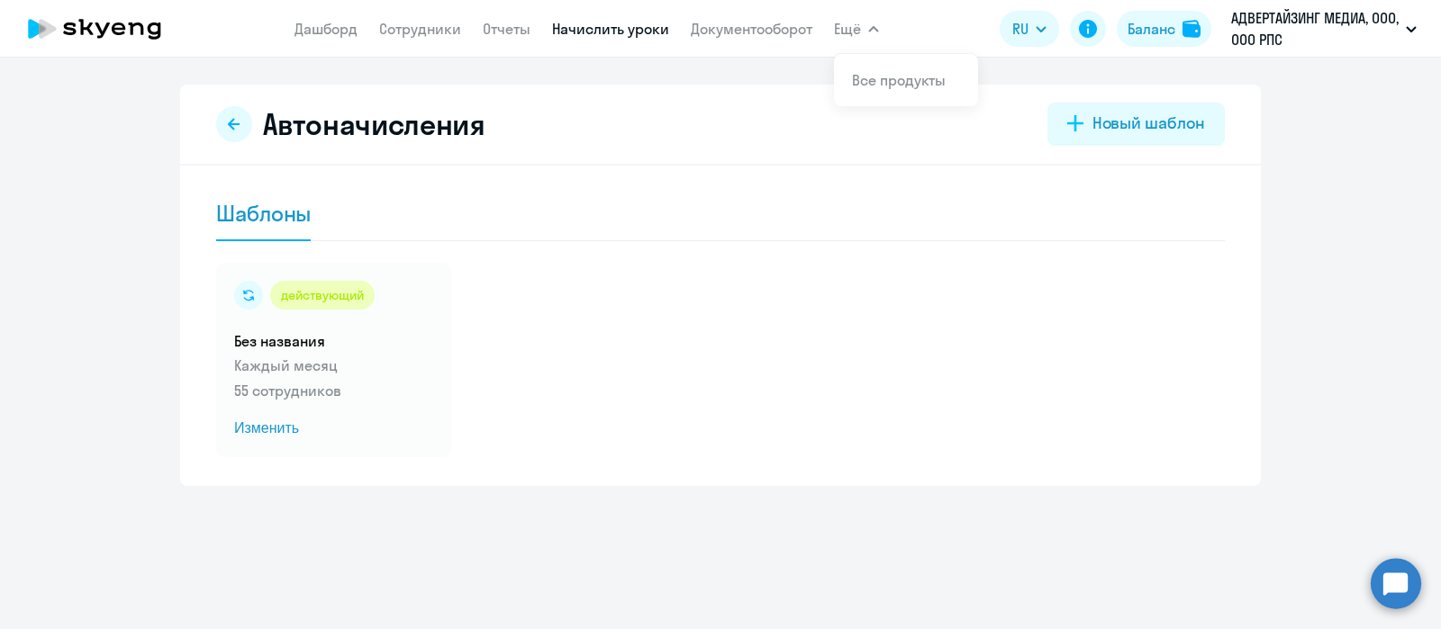
click at [432, 38] on app-menu-item-link "Сотрудники" at bounding box center [420, 29] width 82 height 23
click at [409, 32] on link "Сотрудники" at bounding box center [420, 29] width 82 height 18
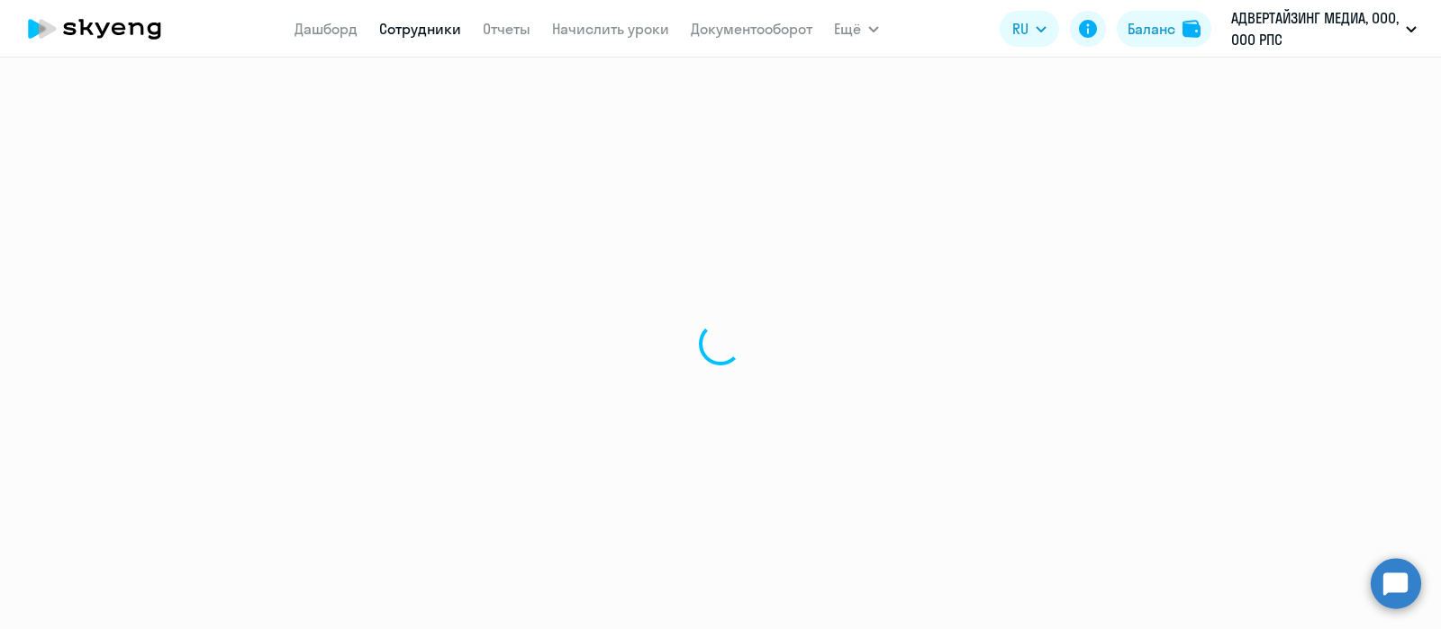
select select "30"
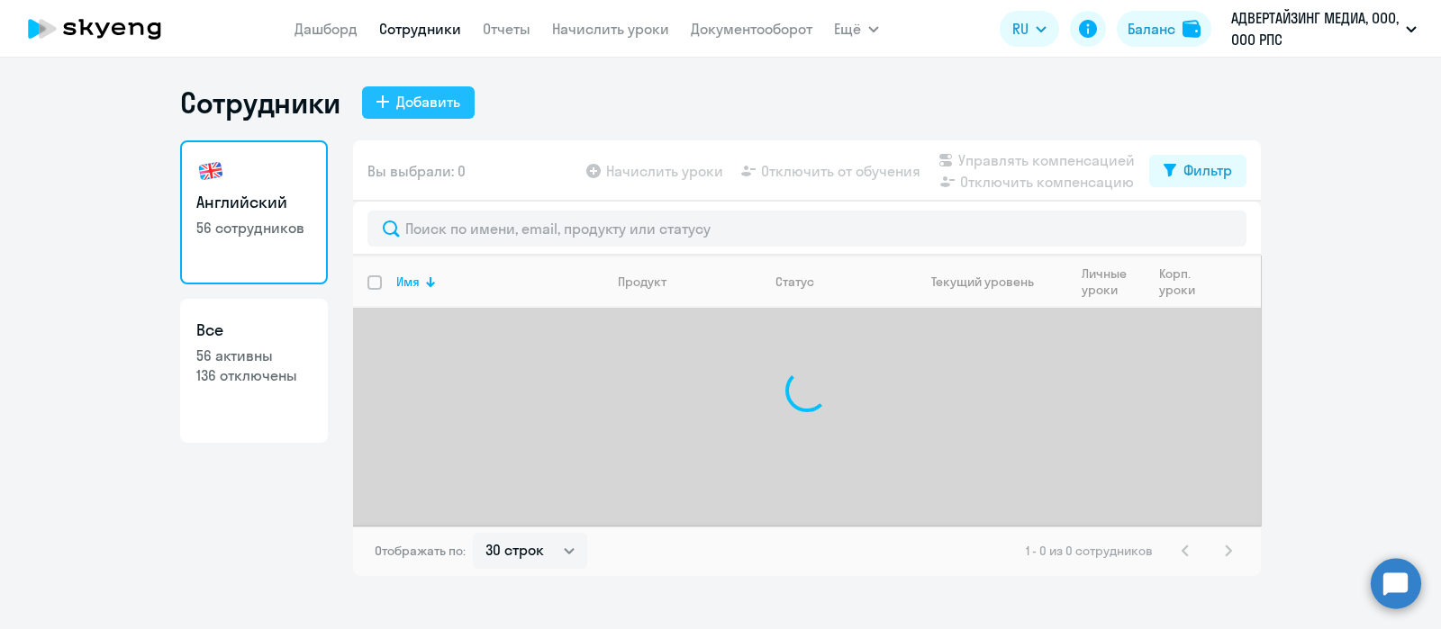
click at [434, 114] on button "Добавить" at bounding box center [418, 102] width 113 height 32
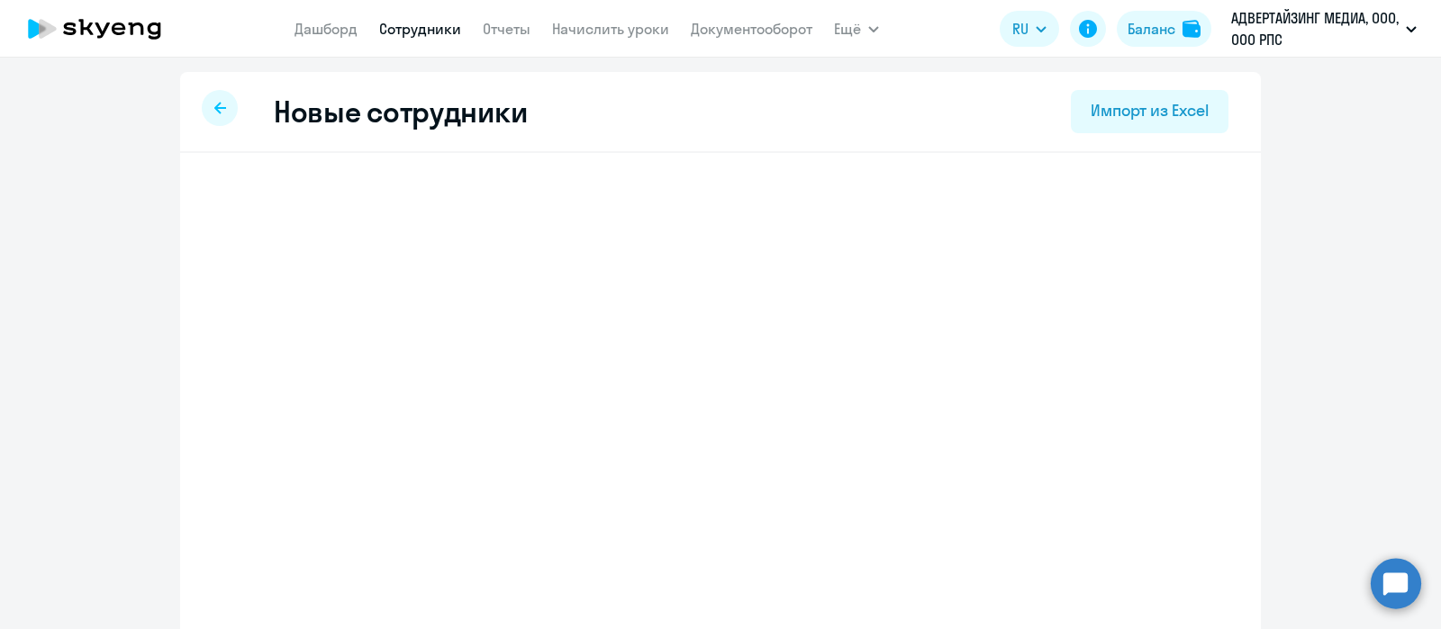
select select "english_adult_not_native_speaker"
select select "3"
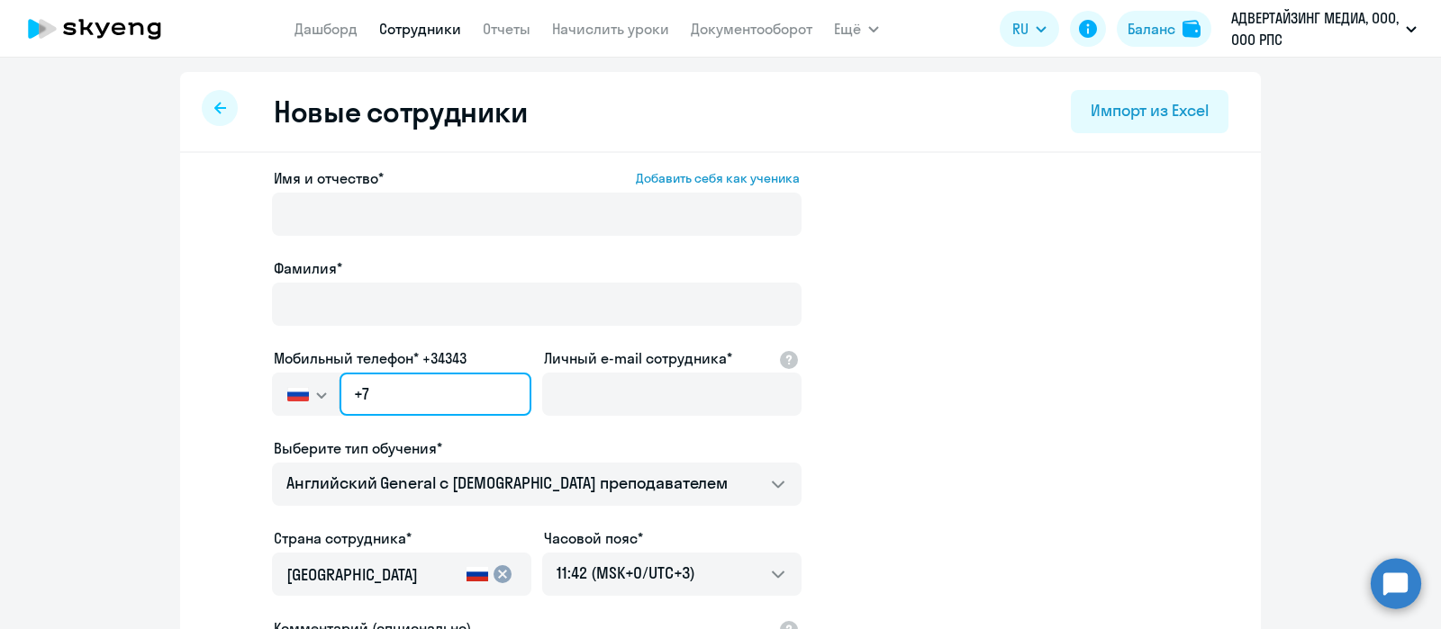
click at [393, 389] on input "+7" at bounding box center [435, 394] width 192 height 43
paste input "[PHONE_NUMBER]"
type input "[PHONE_NUMBER]"
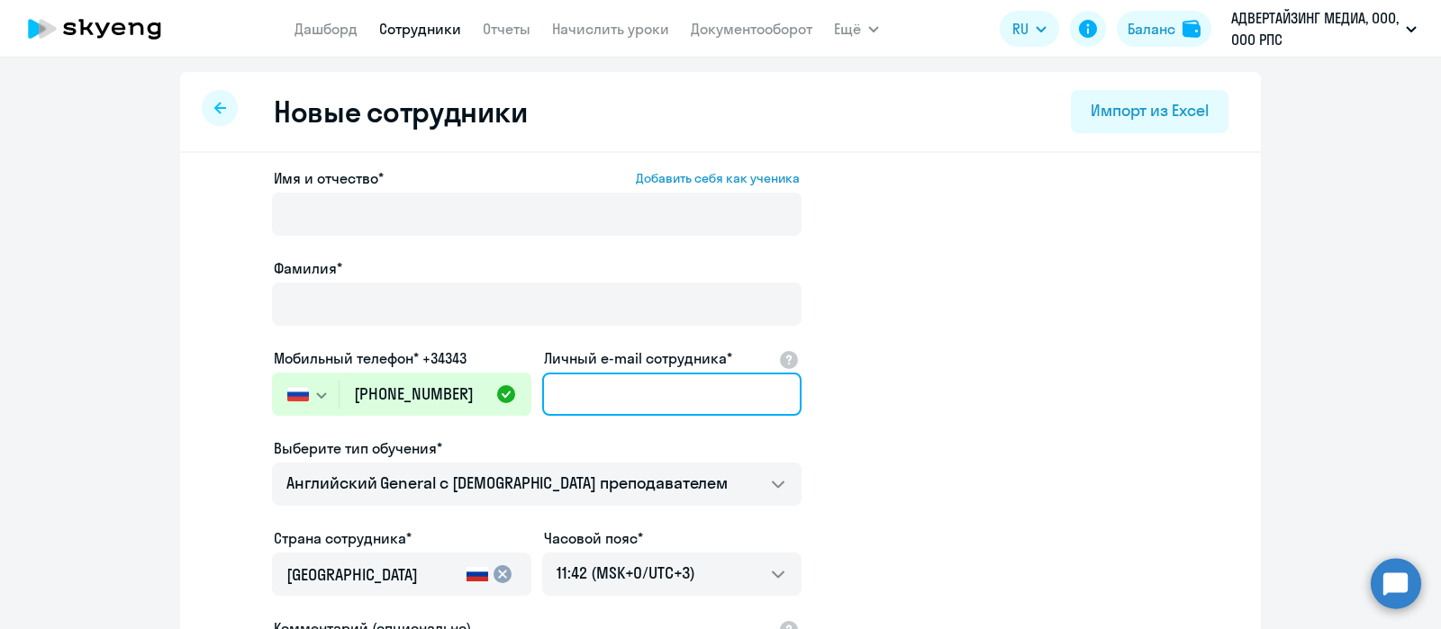
click at [653, 402] on input "Личный e-mail сотрудника*" at bounding box center [671, 394] width 259 height 43
paste input "[EMAIL_ADDRESS][DOMAIN_NAME]"
type input "[EMAIL_ADDRESS][DOMAIN_NAME]"
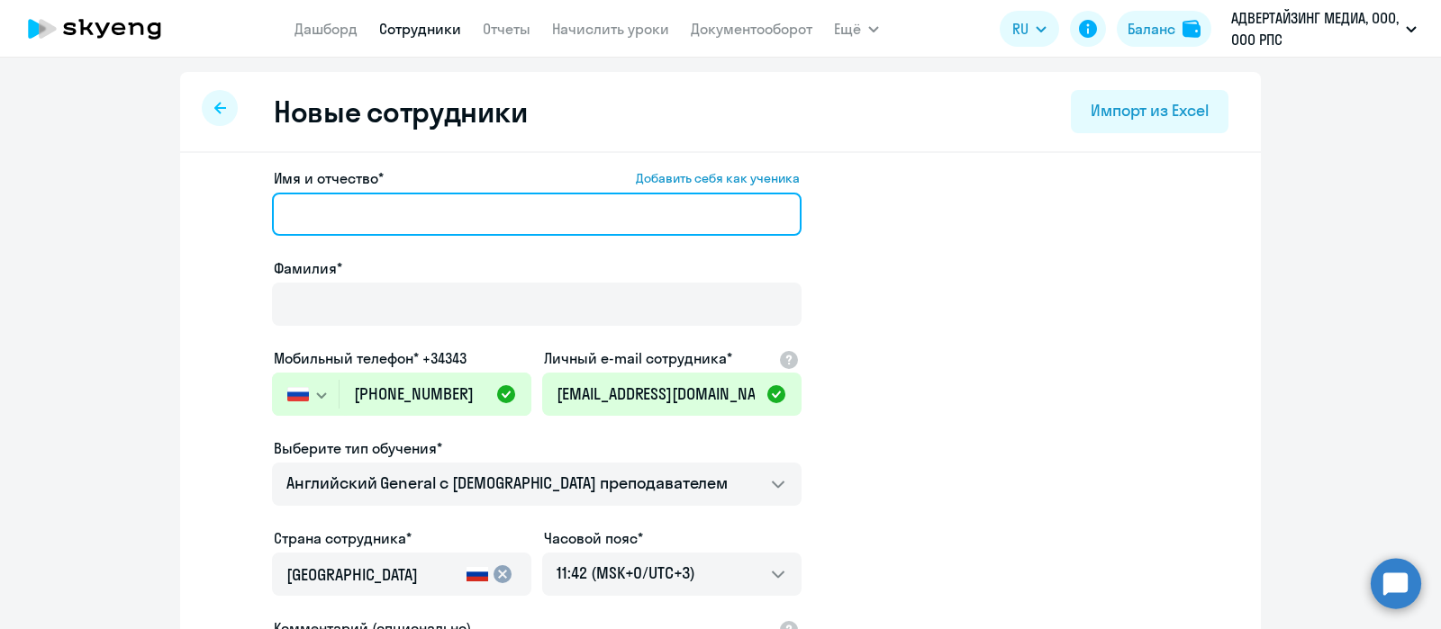
click at [401, 212] on input "Имя и отчество* Добавить себя как ученика" at bounding box center [536, 214] width 529 height 43
paste input "[PERSON_NAME]"
click at [294, 214] on input "[PERSON_NAME]" at bounding box center [536, 214] width 529 height 43
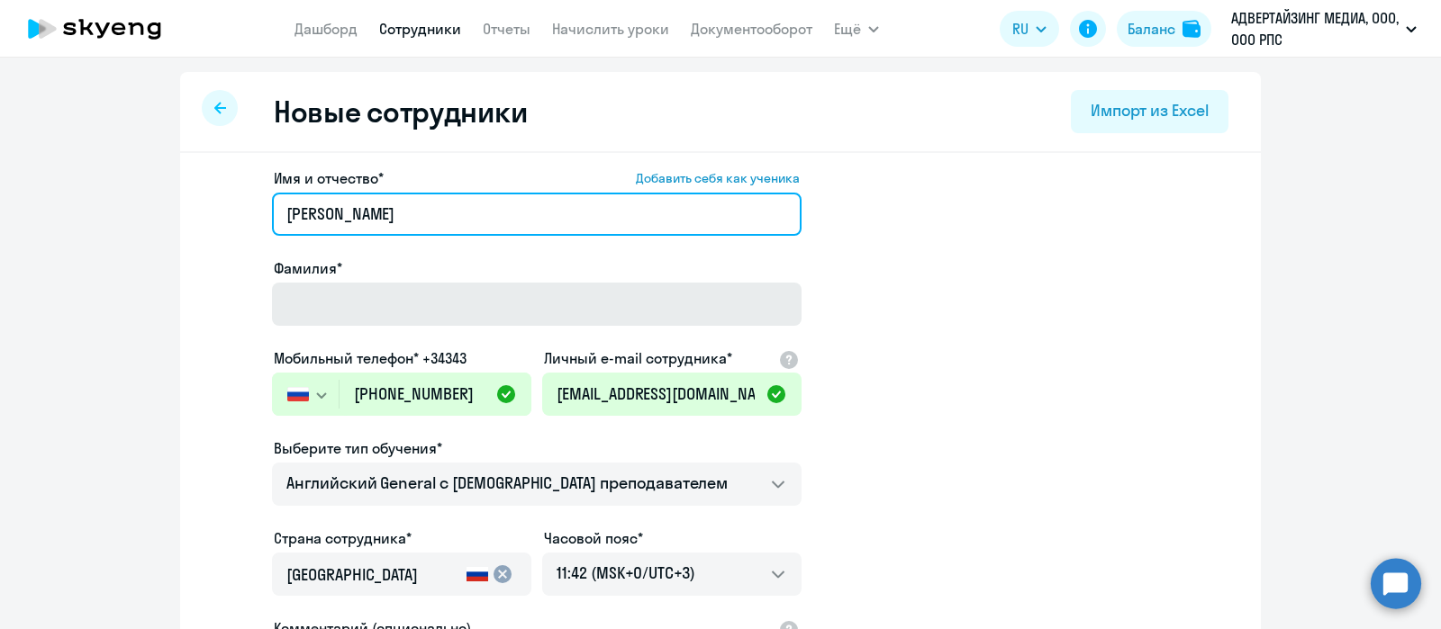
type input "[PERSON_NAME]"
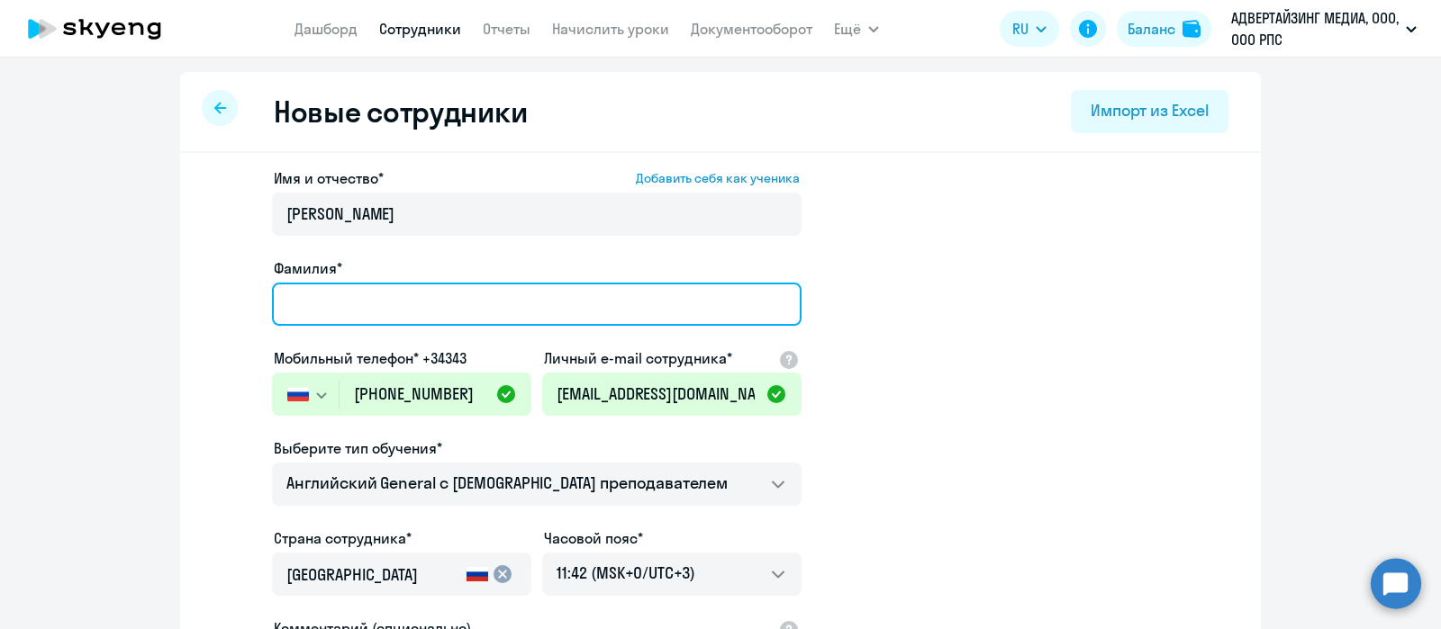
click at [321, 301] on input "Фамилия*" at bounding box center [536, 304] width 529 height 43
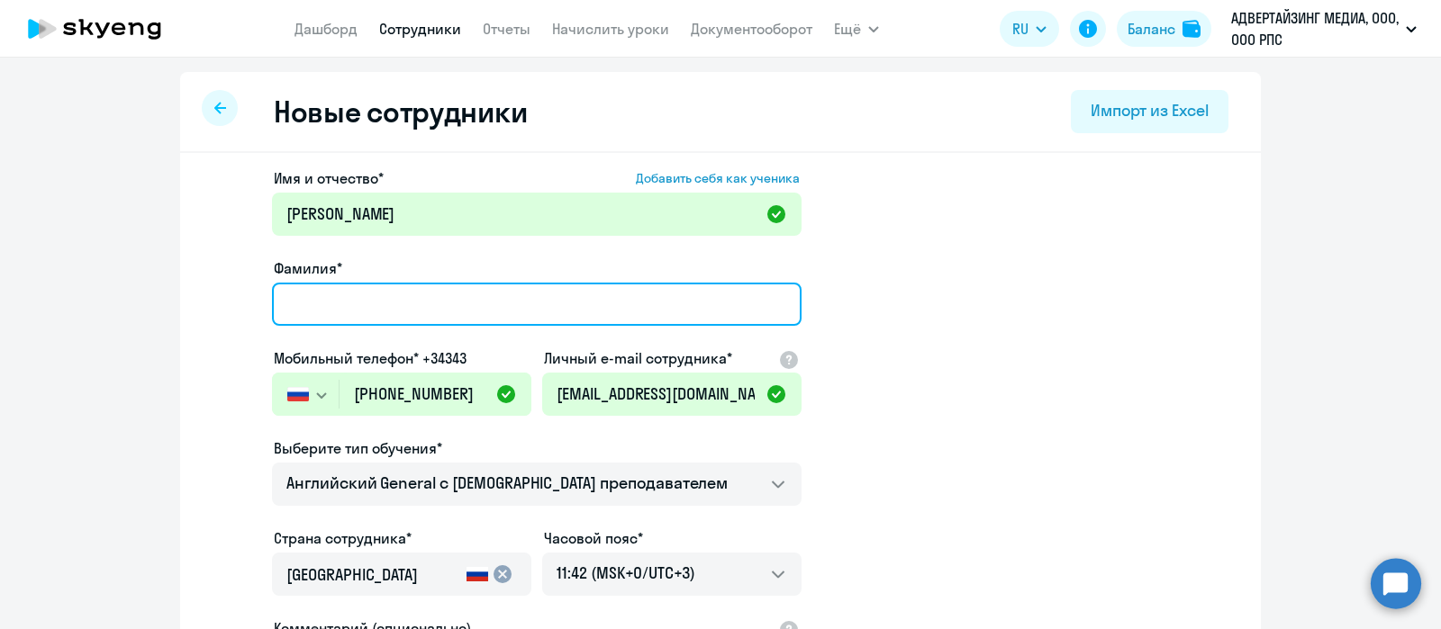
paste input "[PERSON_NAME]"
type input "[PERSON_NAME]"
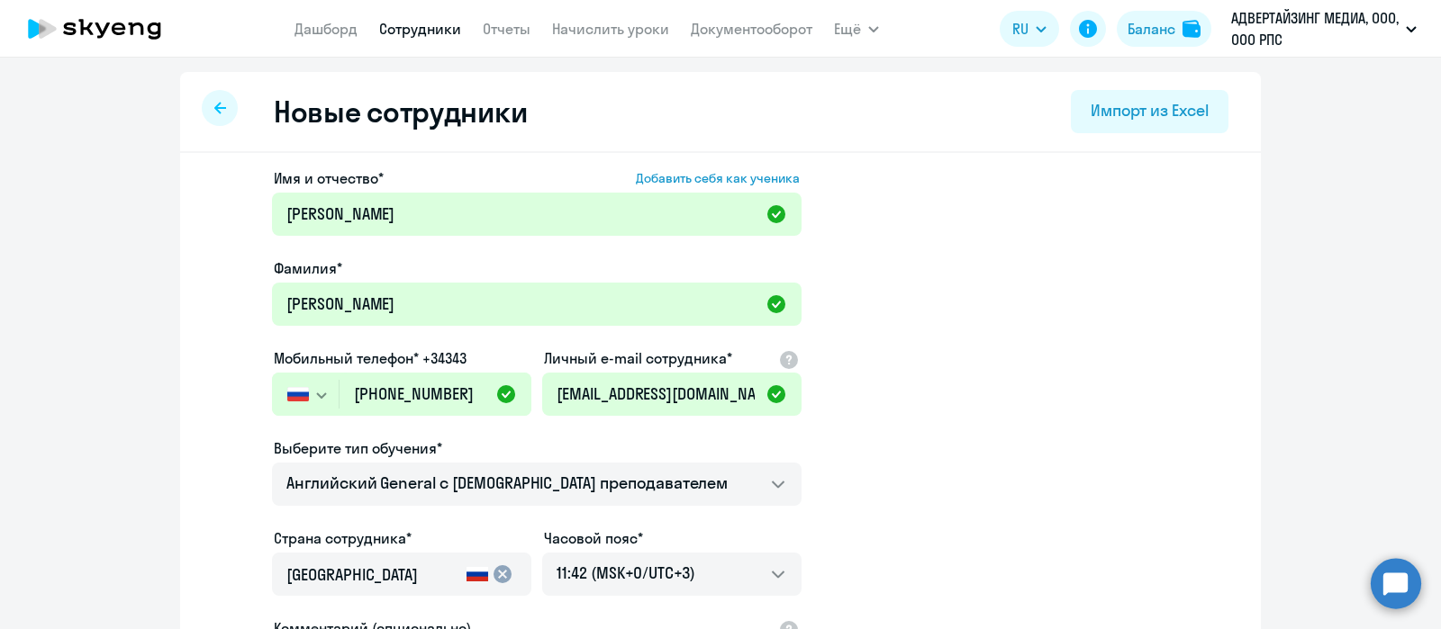
click at [975, 393] on app-new-student-form "Имя и отчество* Добавить себя как ученика [PERSON_NAME]* [PERSON_NAME] Мобильны…" at bounding box center [720, 488] width 1023 height 642
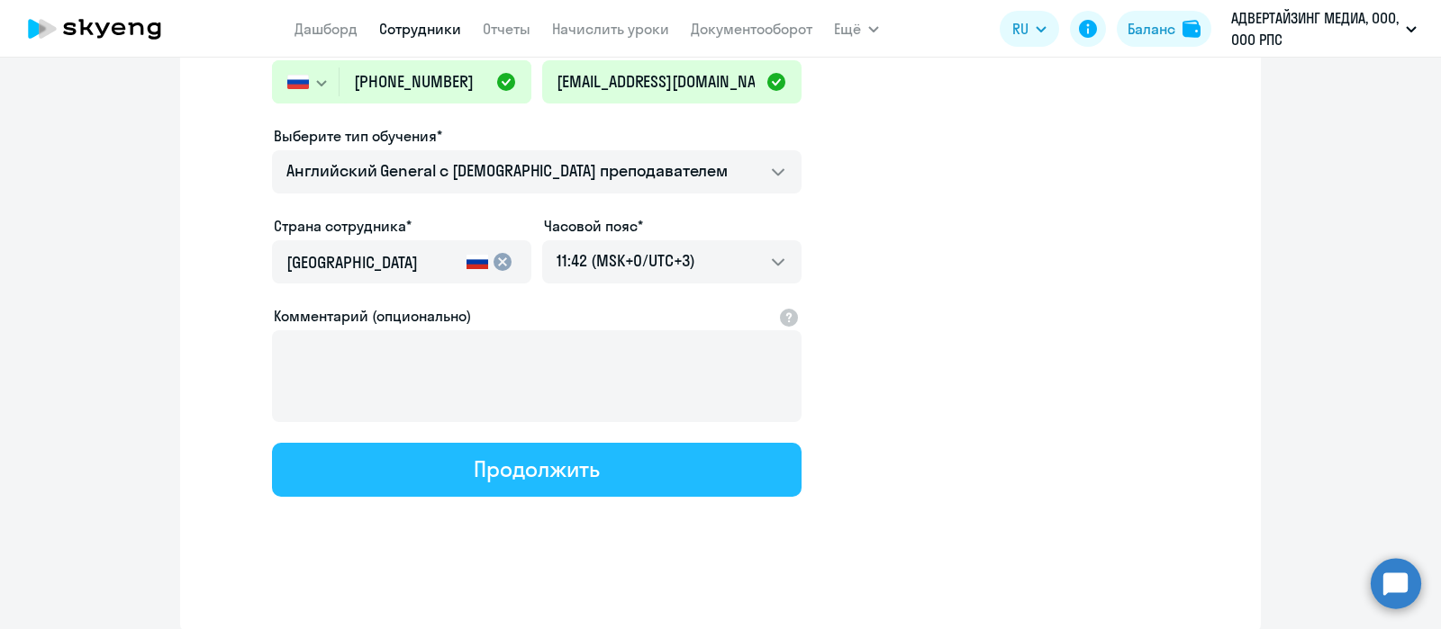
click at [573, 460] on div "Продолжить" at bounding box center [536, 469] width 125 height 29
select select "english_adult_not_native_speaker"
select select "3"
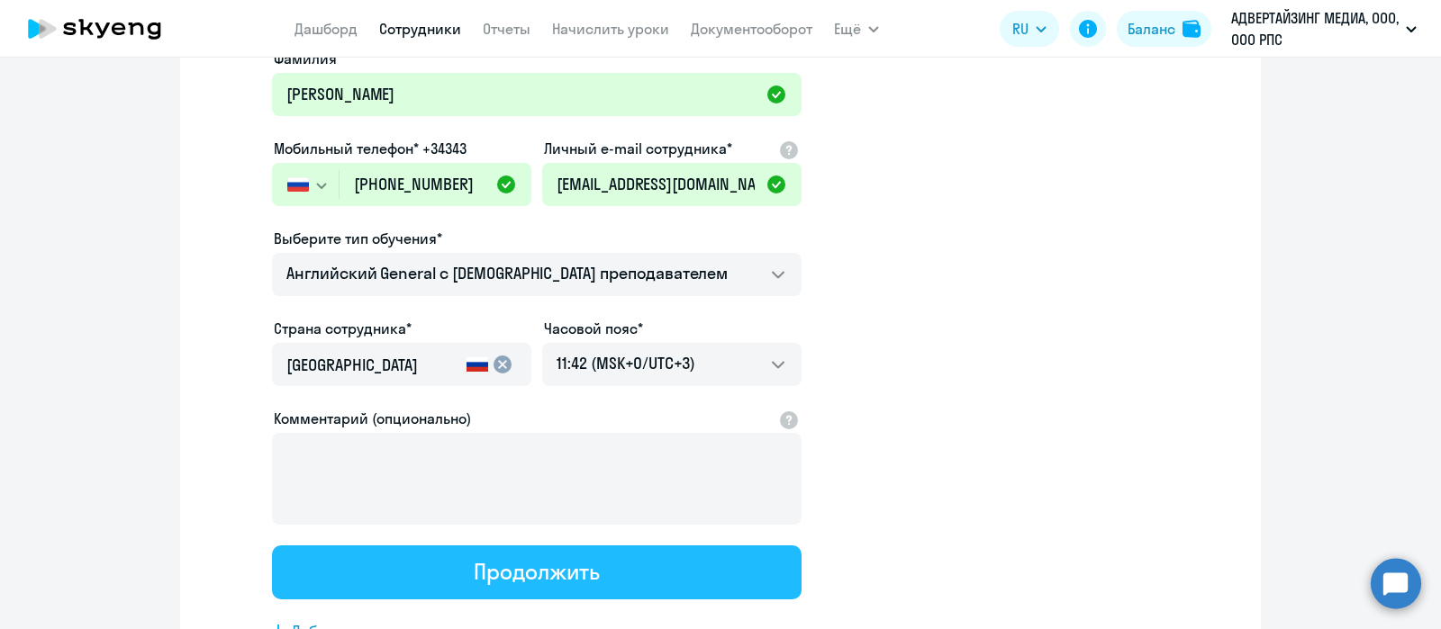
scroll to position [0, 0]
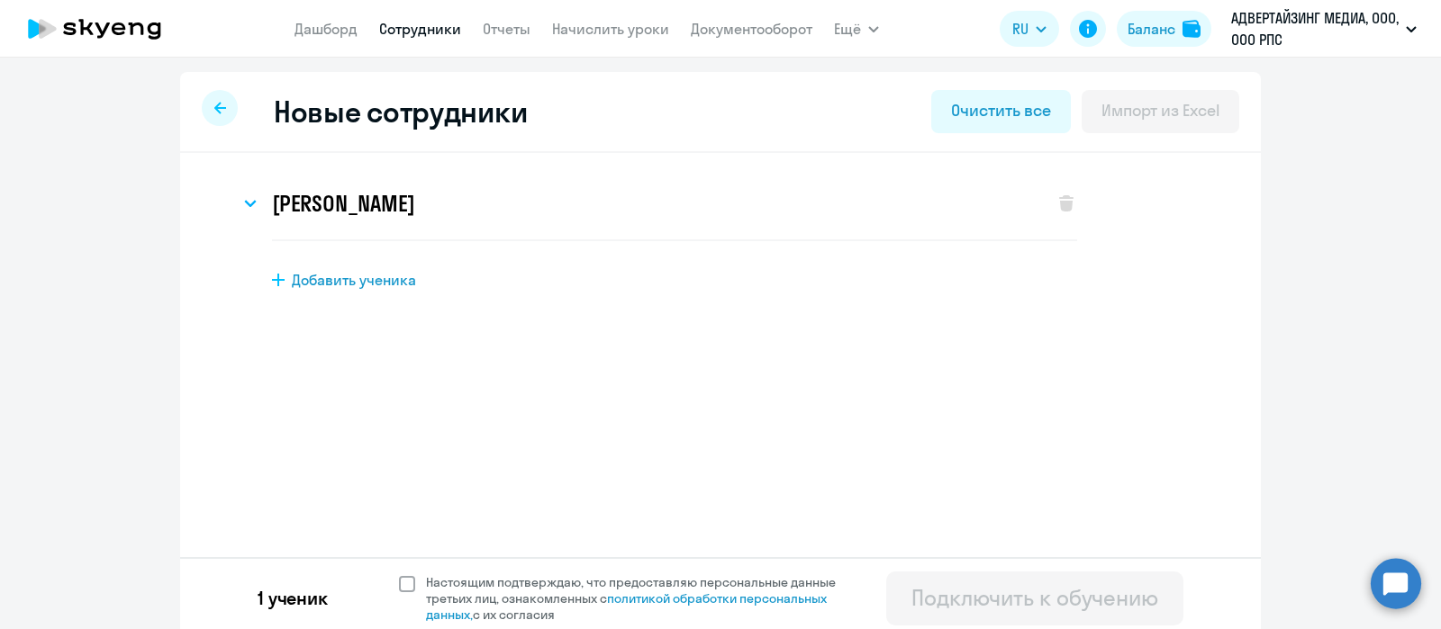
click at [399, 583] on span at bounding box center [407, 584] width 16 height 16
click at [398, 574] on input "Настоящим подтверждаю, что предоставляю персональные данные третьих лиц, ознако…" at bounding box center [398, 574] width 1 height 1
checkbox input "true"
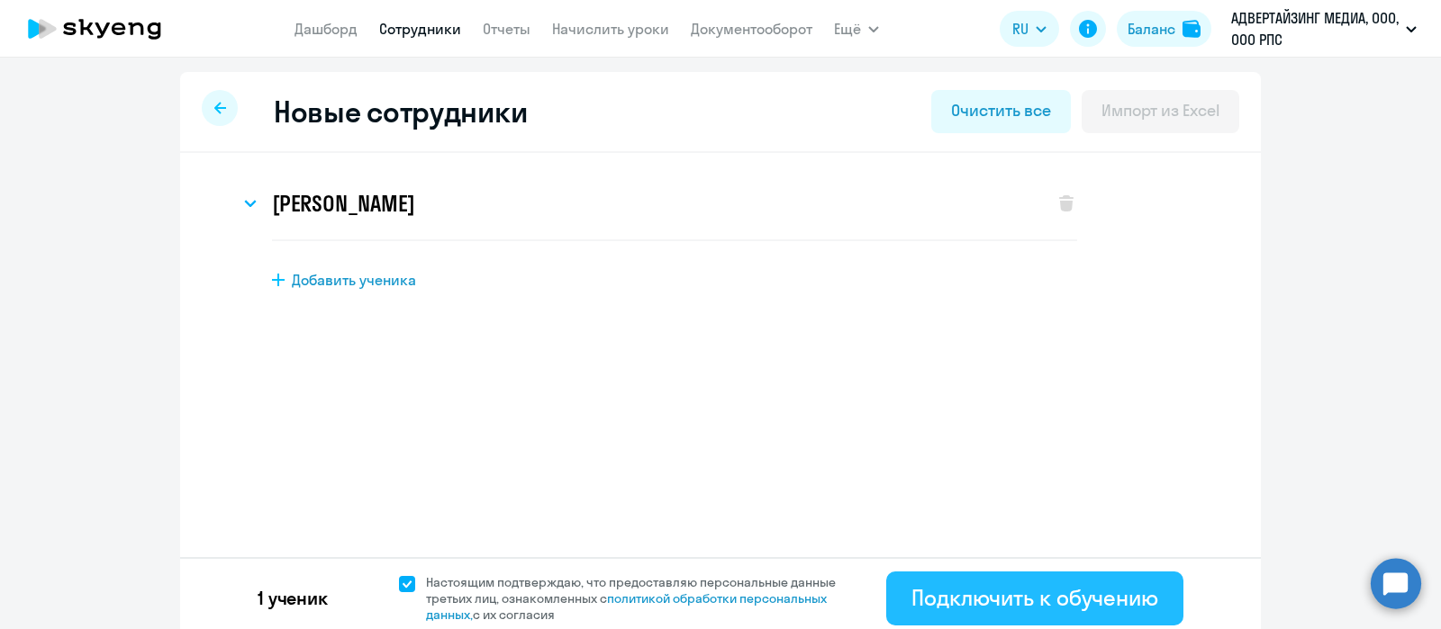
click at [1007, 585] on div "Подключить к обучению" at bounding box center [1034, 597] width 247 height 29
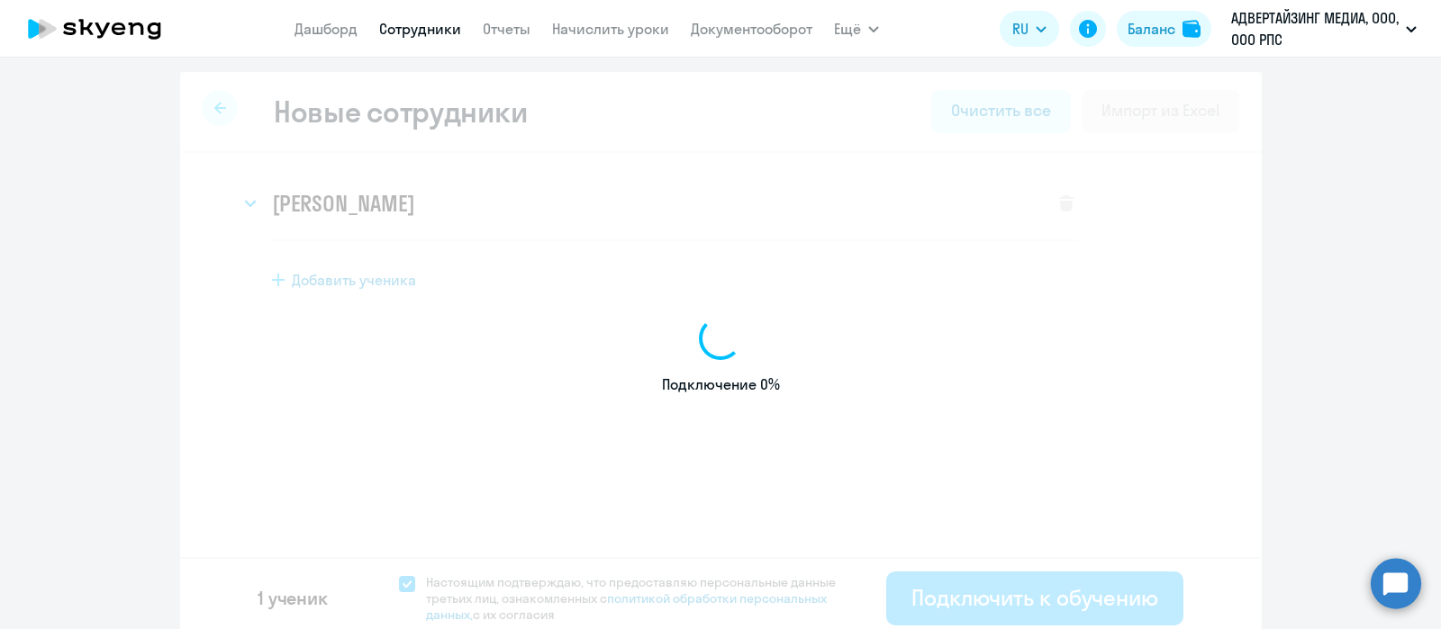
select select "english_adult_not_native_speaker"
select select "3"
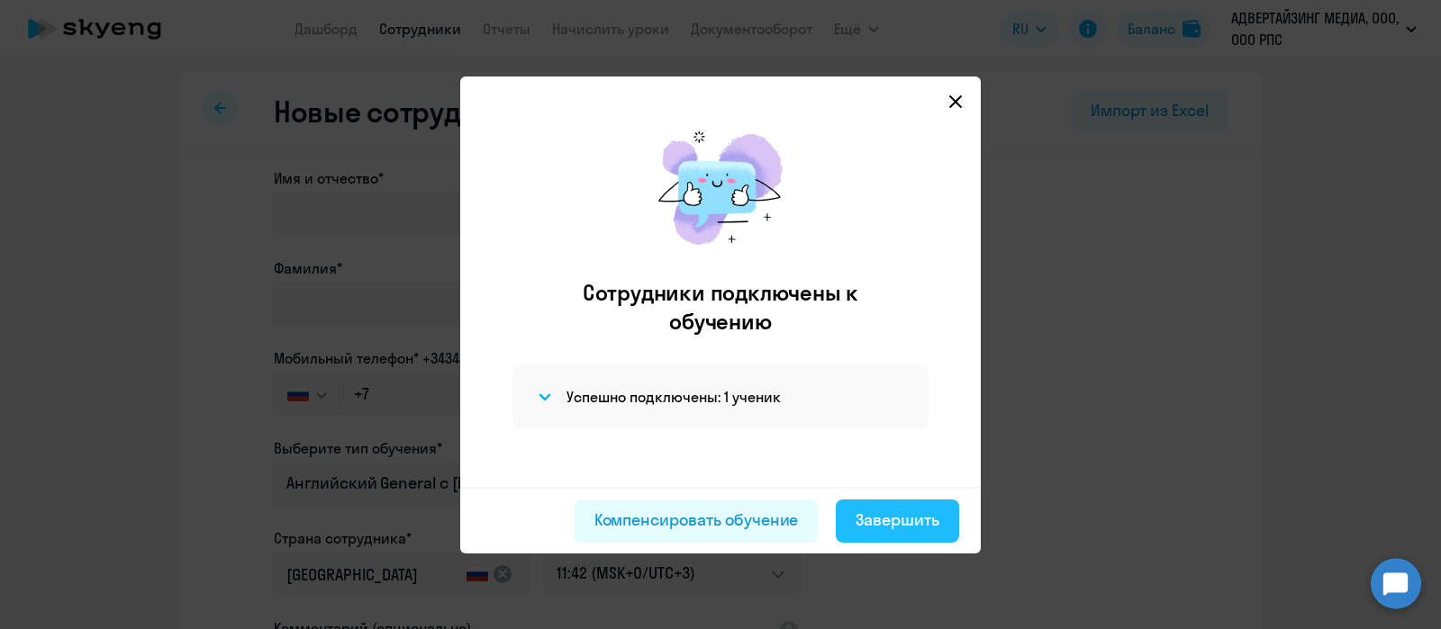
click at [902, 531] on button "Завершить" at bounding box center [897, 521] width 123 height 43
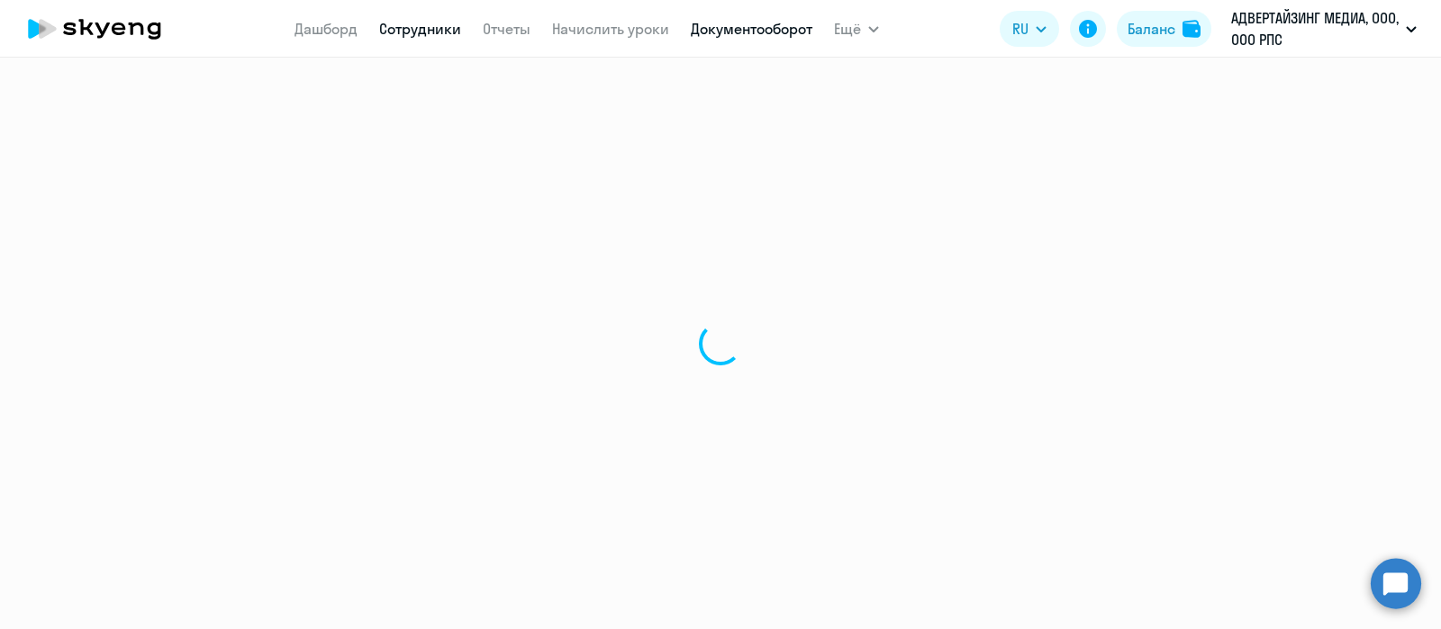
select select "30"
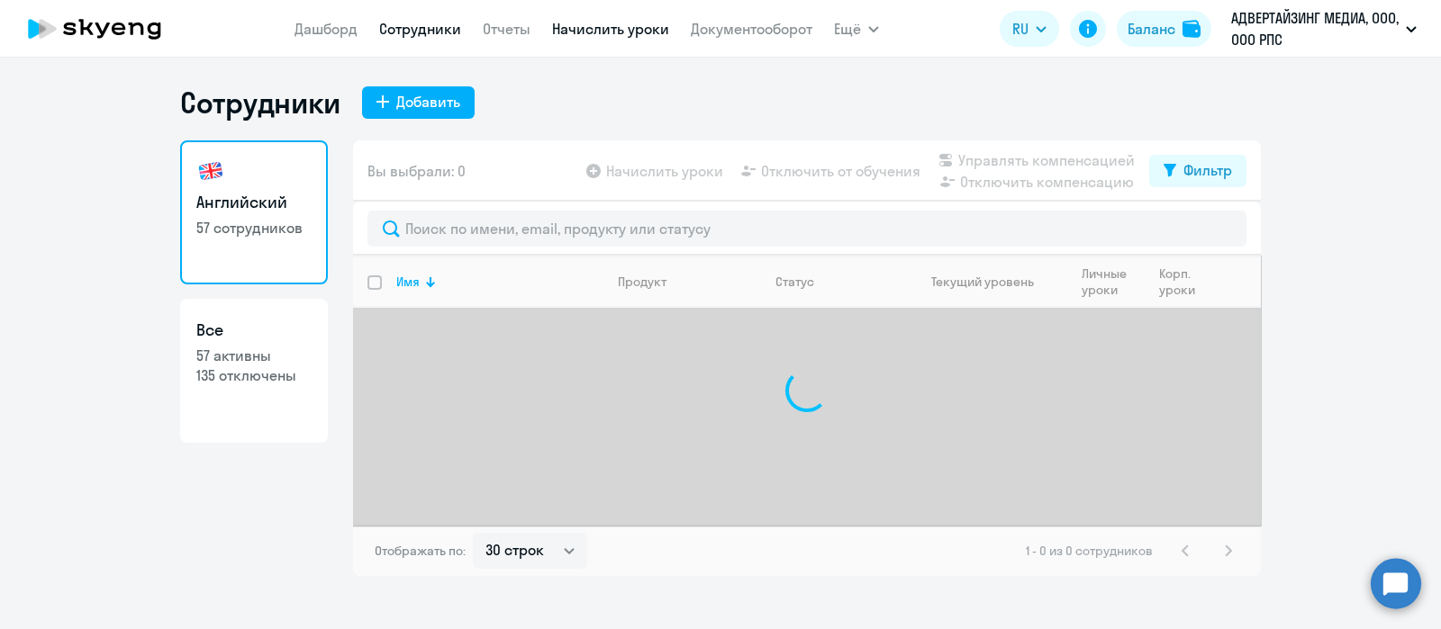
click at [616, 34] on link "Начислить уроки" at bounding box center [610, 29] width 117 height 18
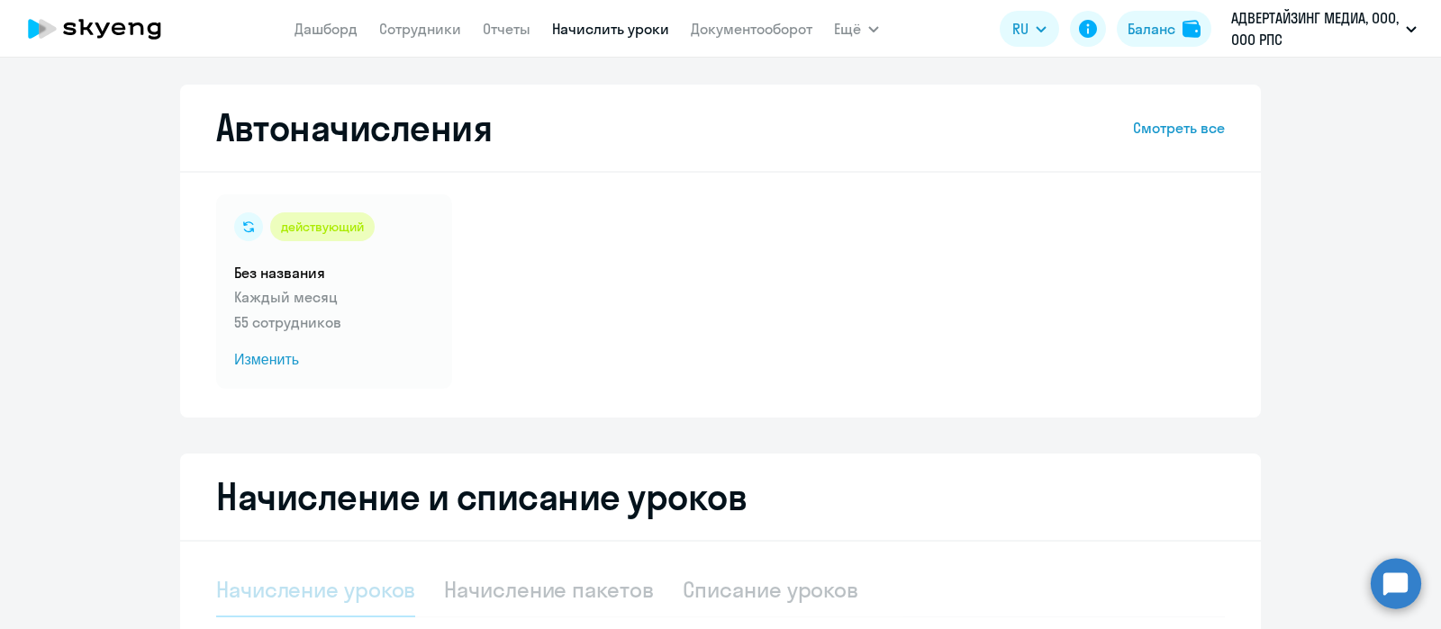
select select "10"
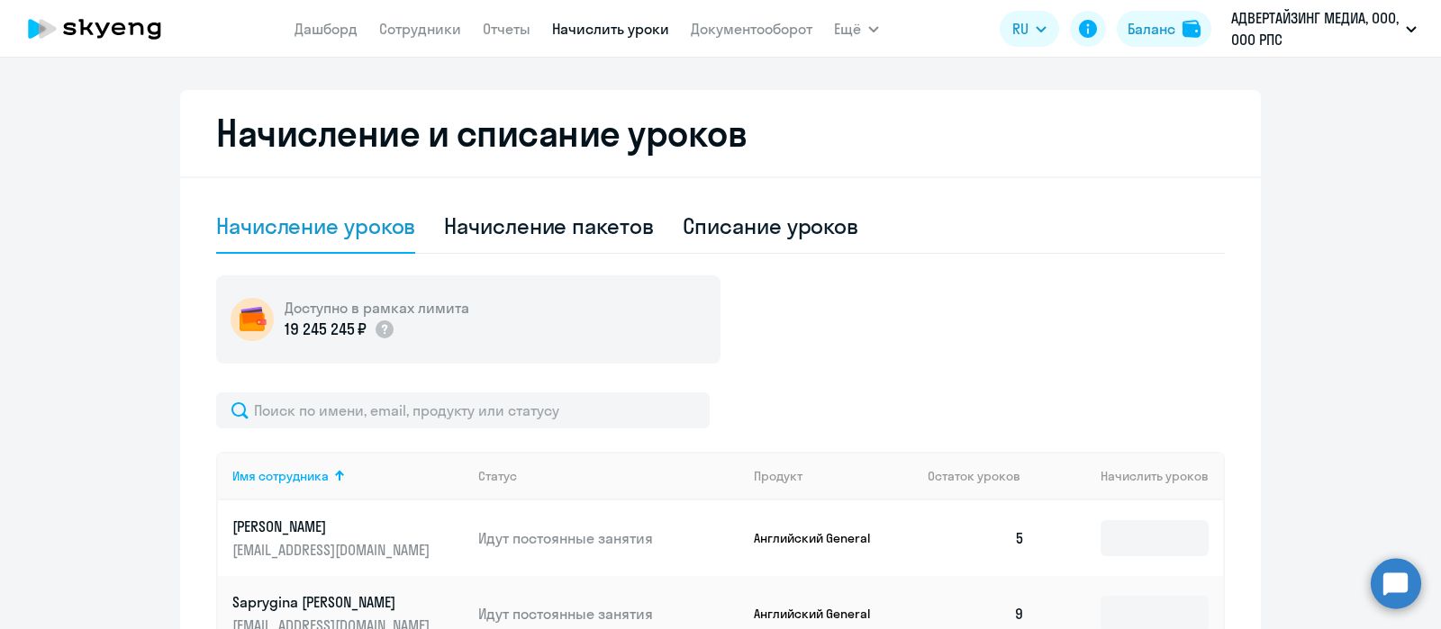
scroll to position [364, 0]
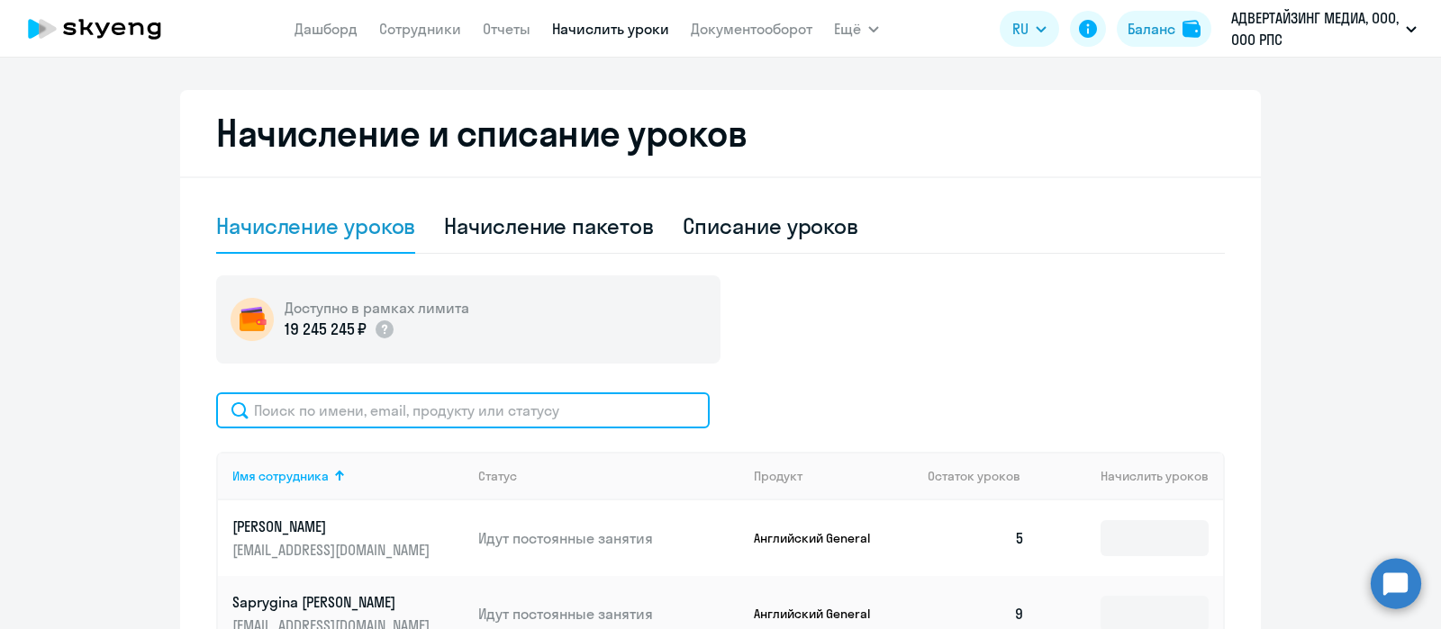
click at [563, 408] on input "text" at bounding box center [462, 411] width 493 height 36
type input "гали"
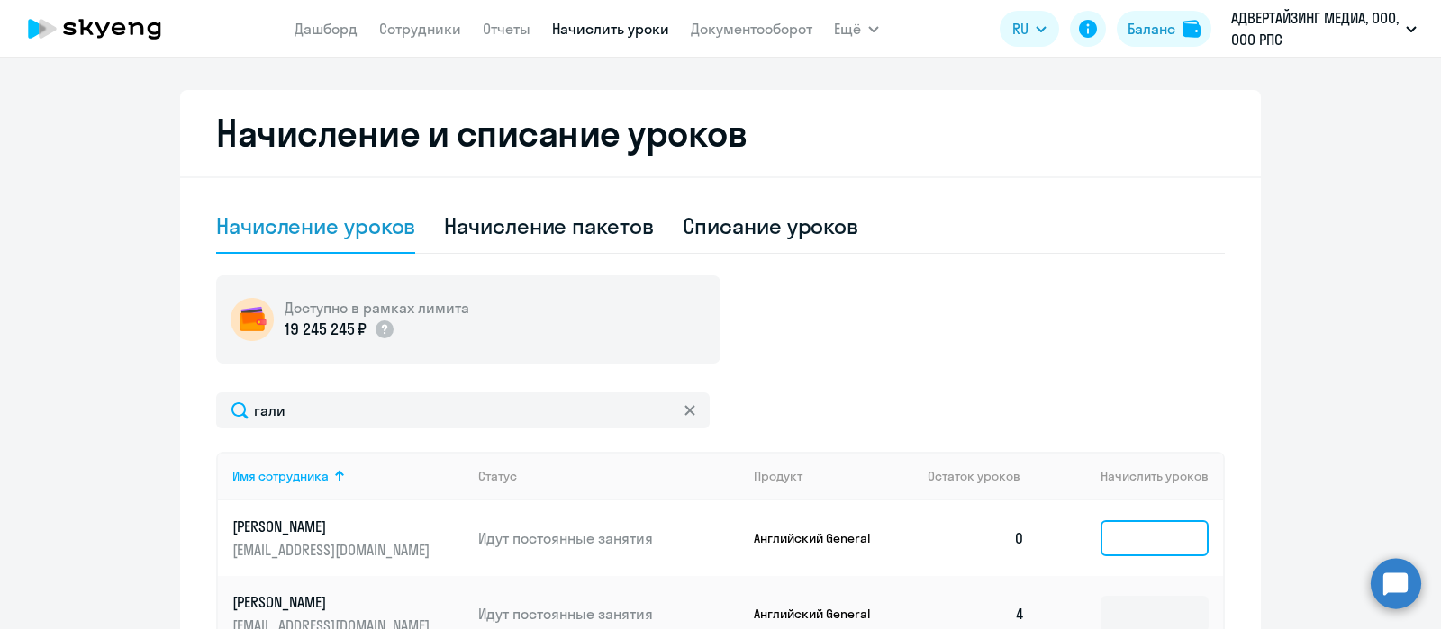
click at [1127, 542] on input at bounding box center [1154, 538] width 108 height 36
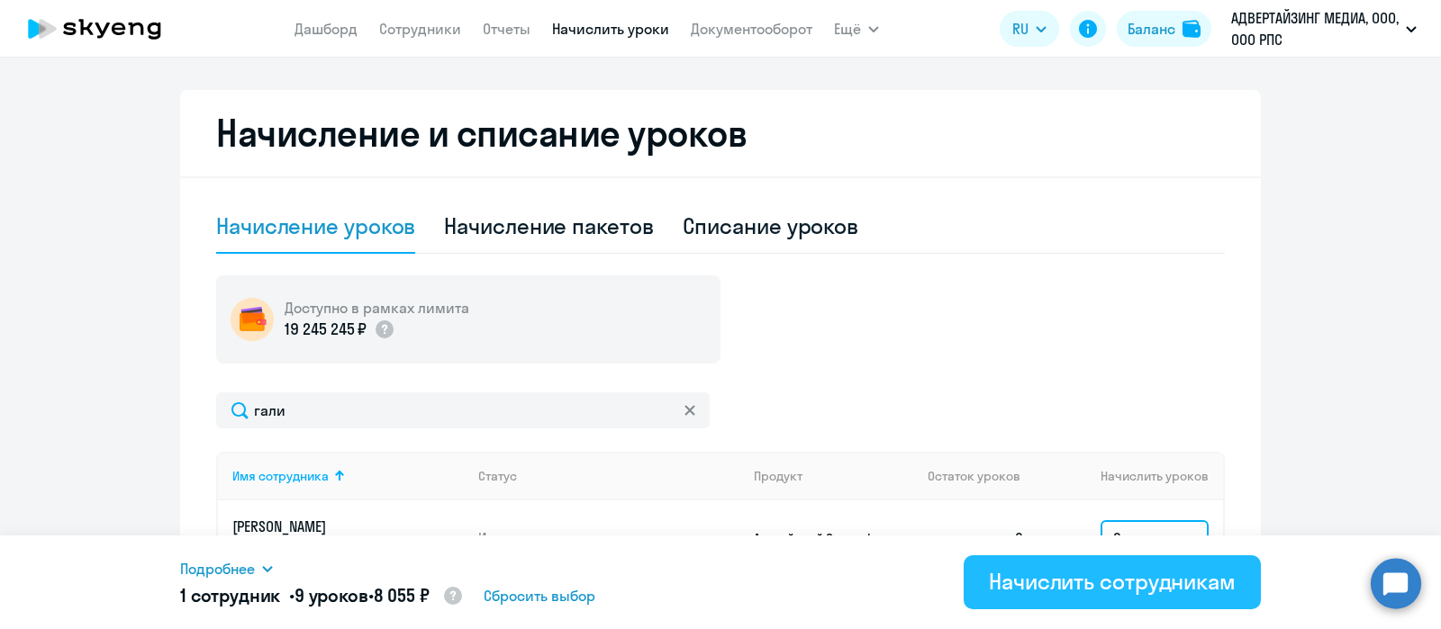
type input "9"
click at [1098, 585] on div "Начислить сотрудникам" at bounding box center [1112, 581] width 247 height 29
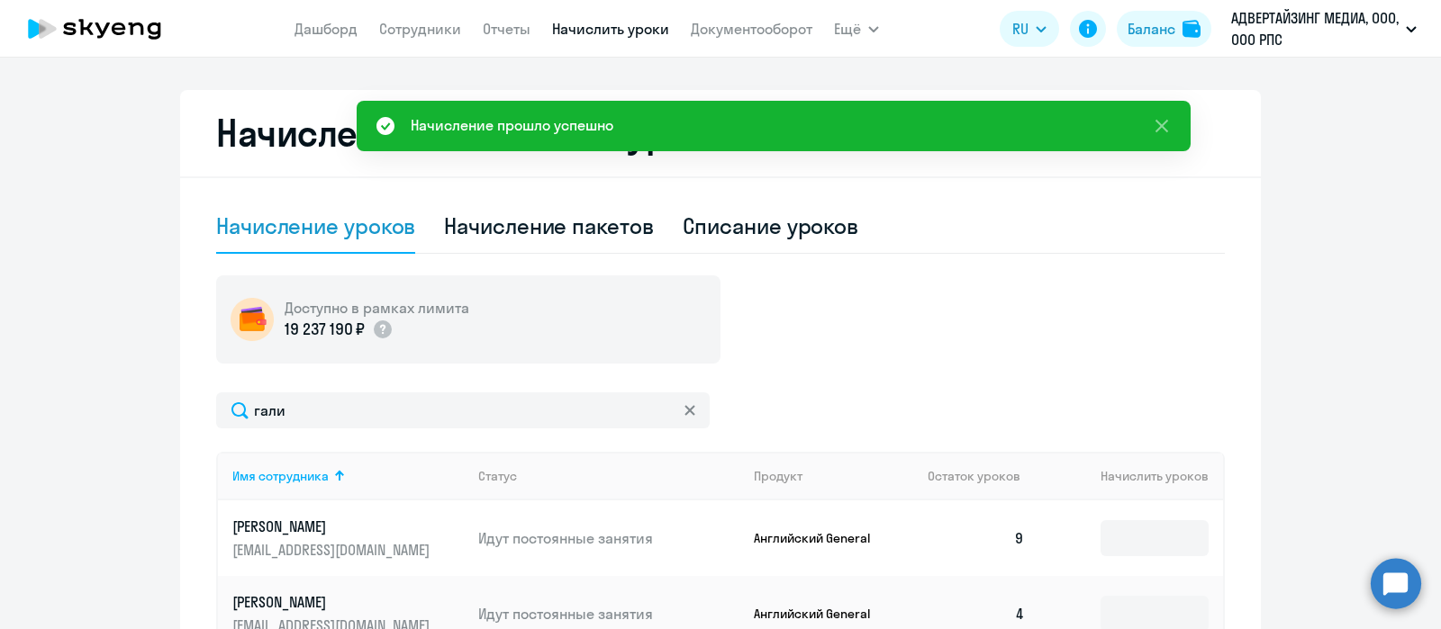
scroll to position [0, 0]
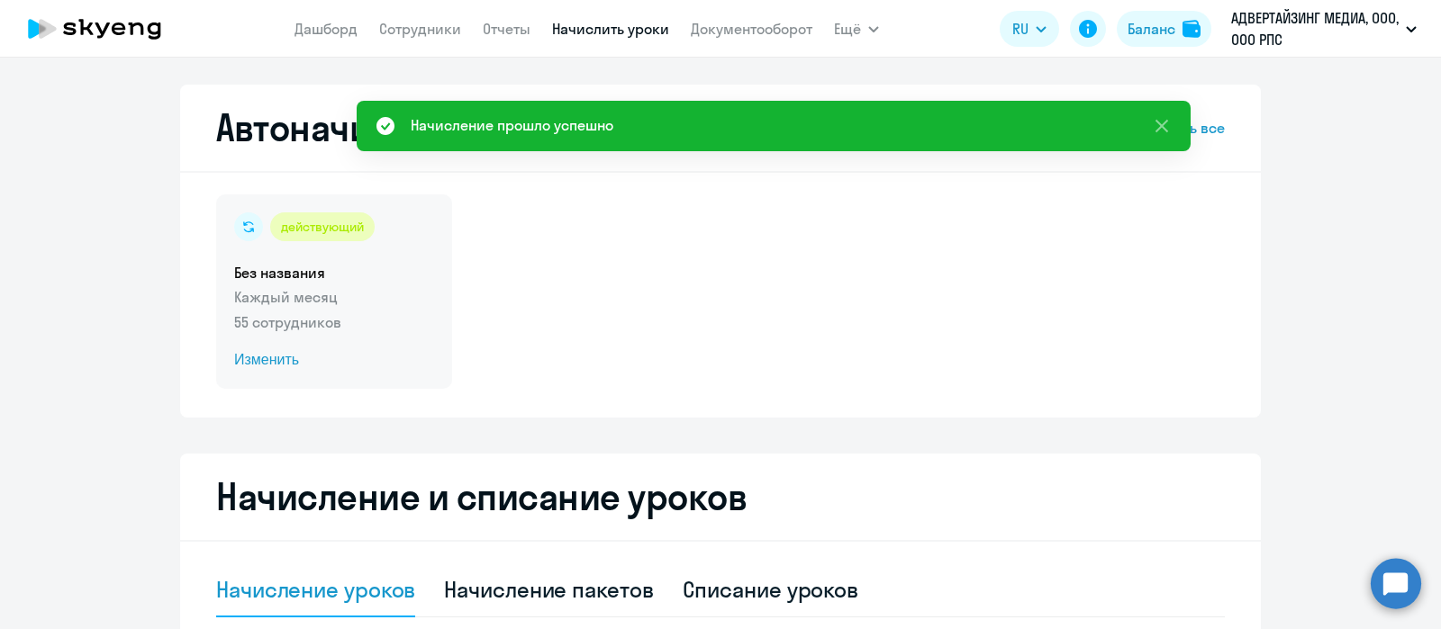
click at [329, 317] on p "55 сотрудников" at bounding box center [334, 323] width 200 height 22
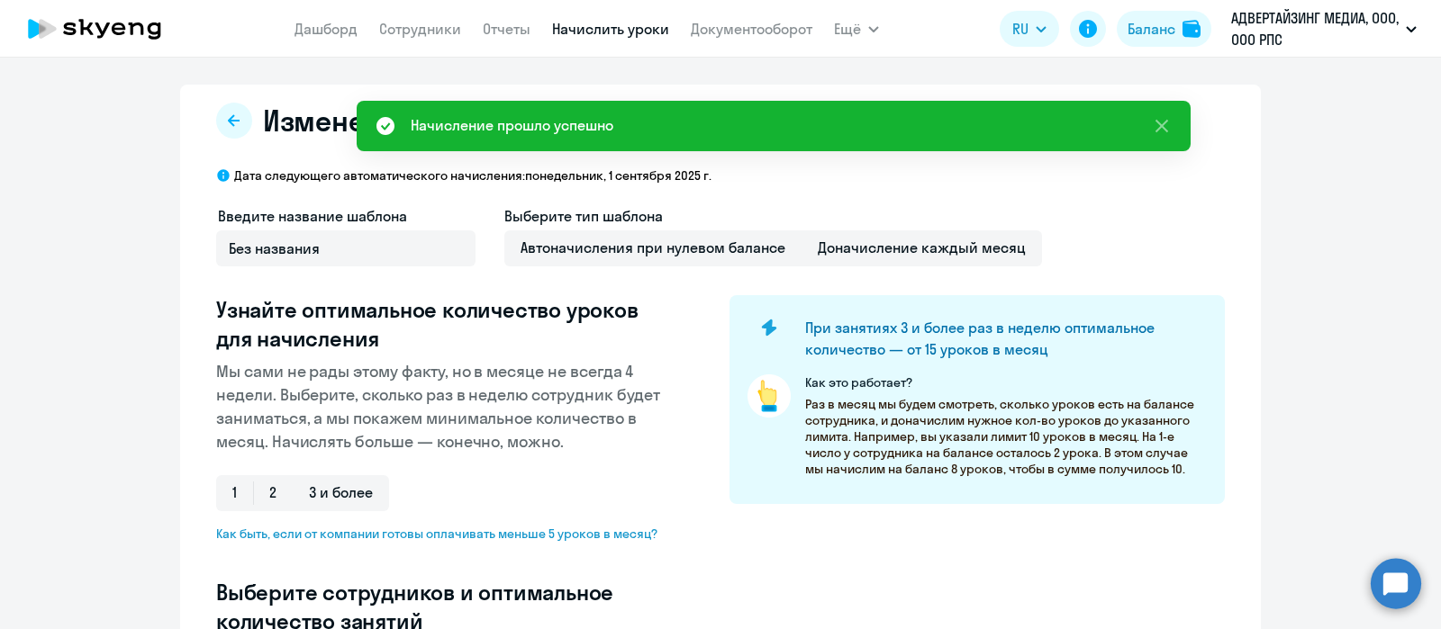
select select "10"
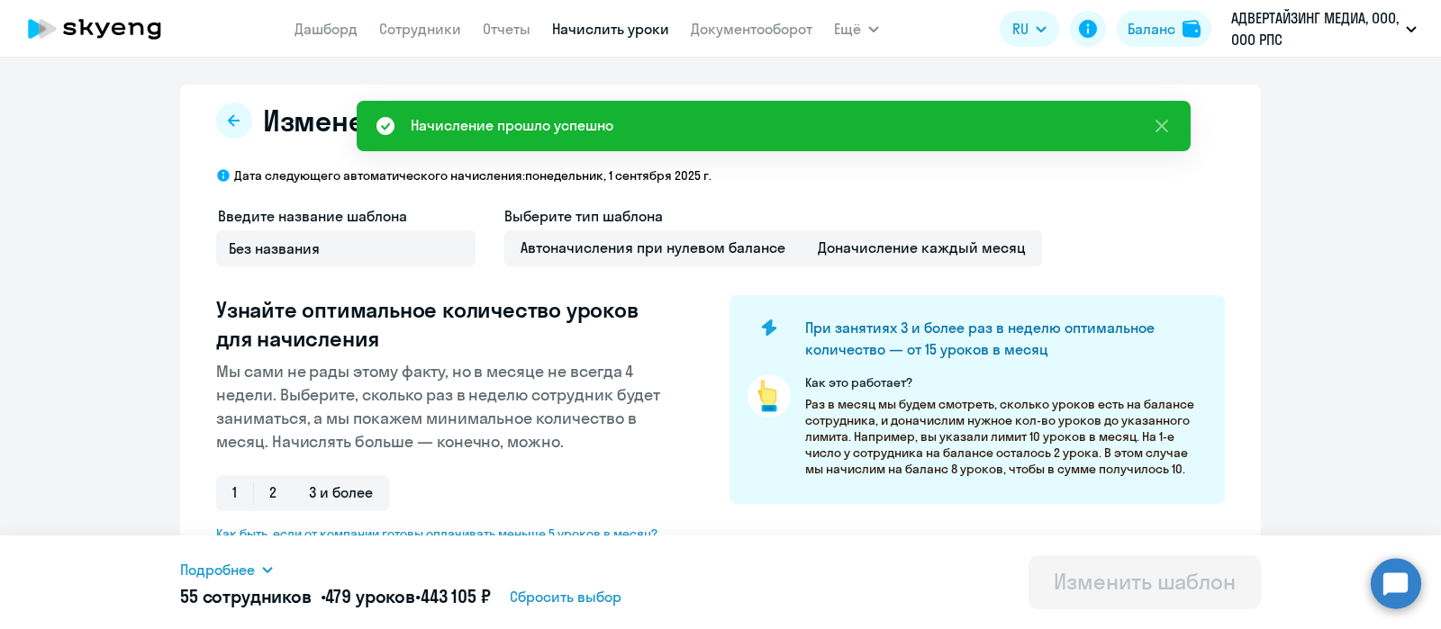
scroll to position [402, 0]
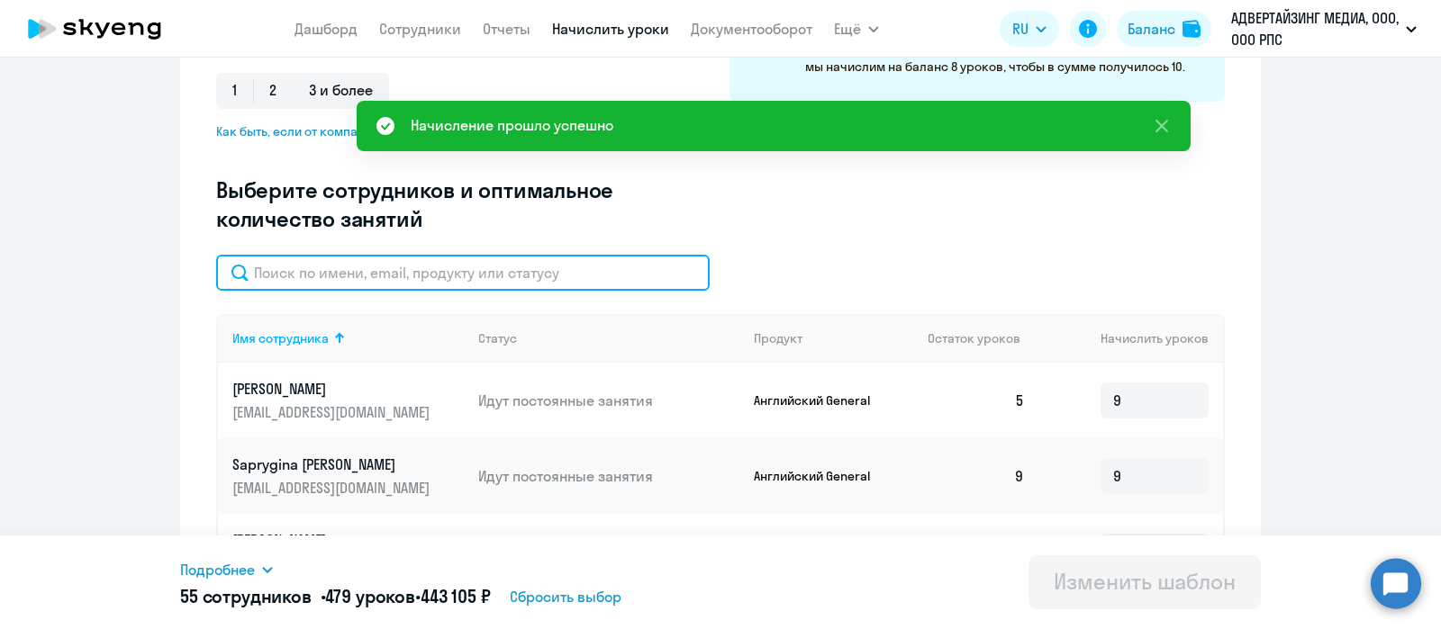
click at [545, 270] on input "text" at bounding box center [462, 273] width 493 height 36
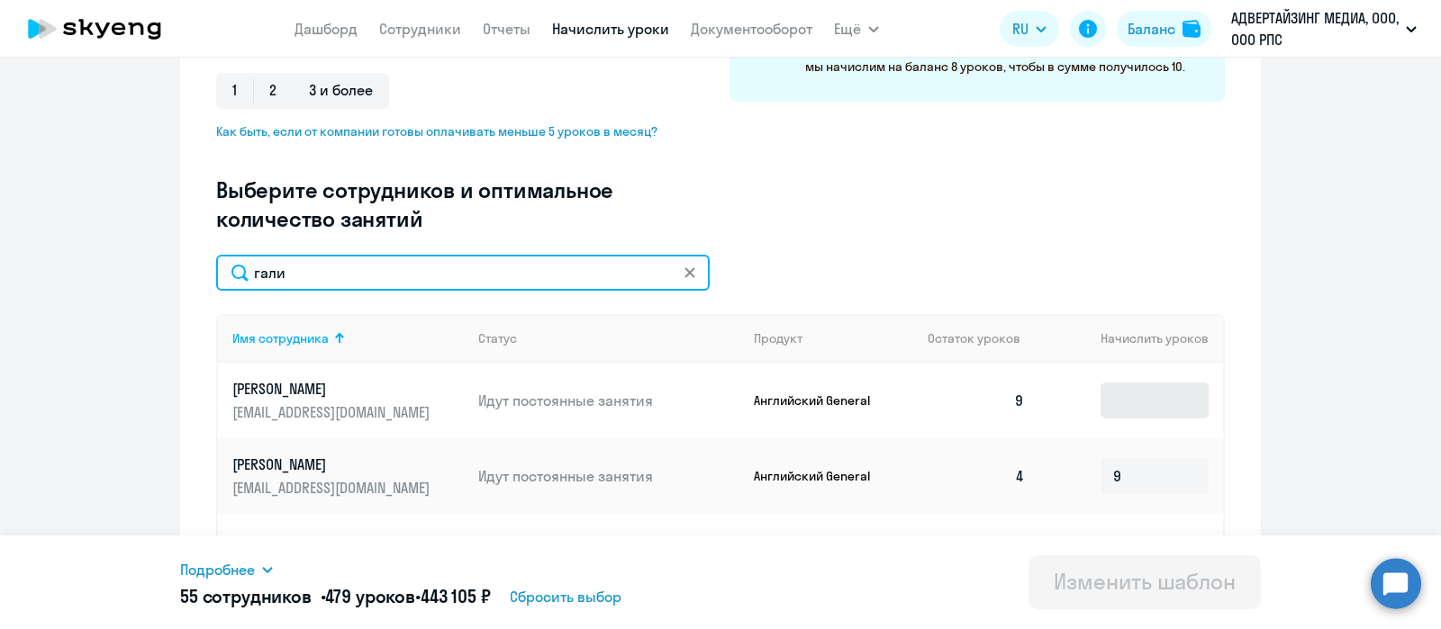
type input "гали"
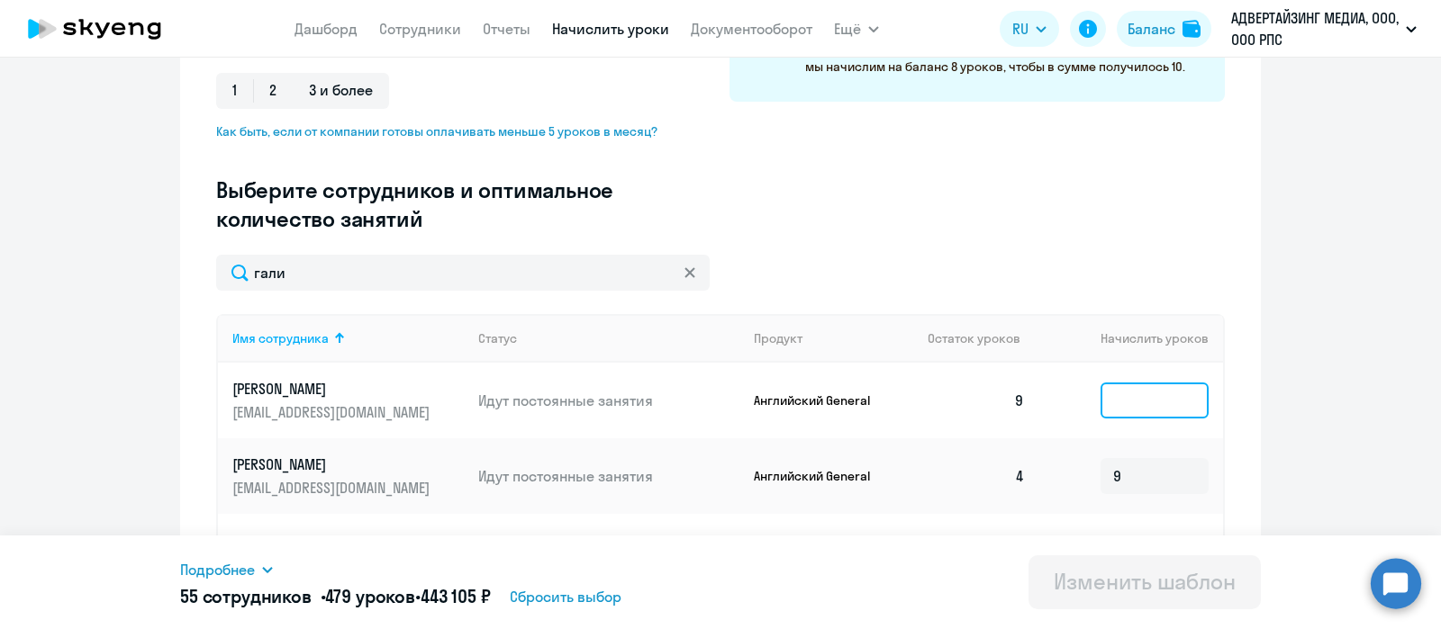
click at [1123, 398] on input at bounding box center [1154, 401] width 108 height 36
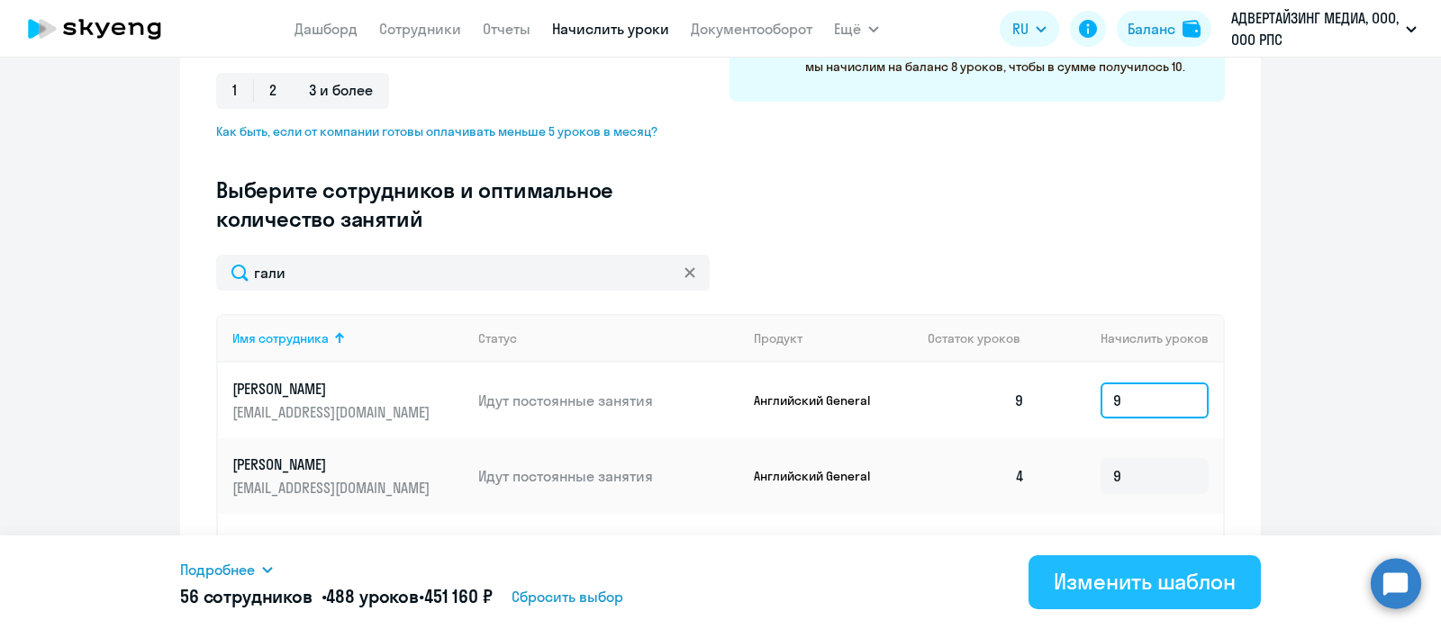
type input "9"
click at [1093, 568] on div "Изменить шаблон" at bounding box center [1144, 581] width 182 height 29
